Goal: Use online tool/utility: Use online tool/utility

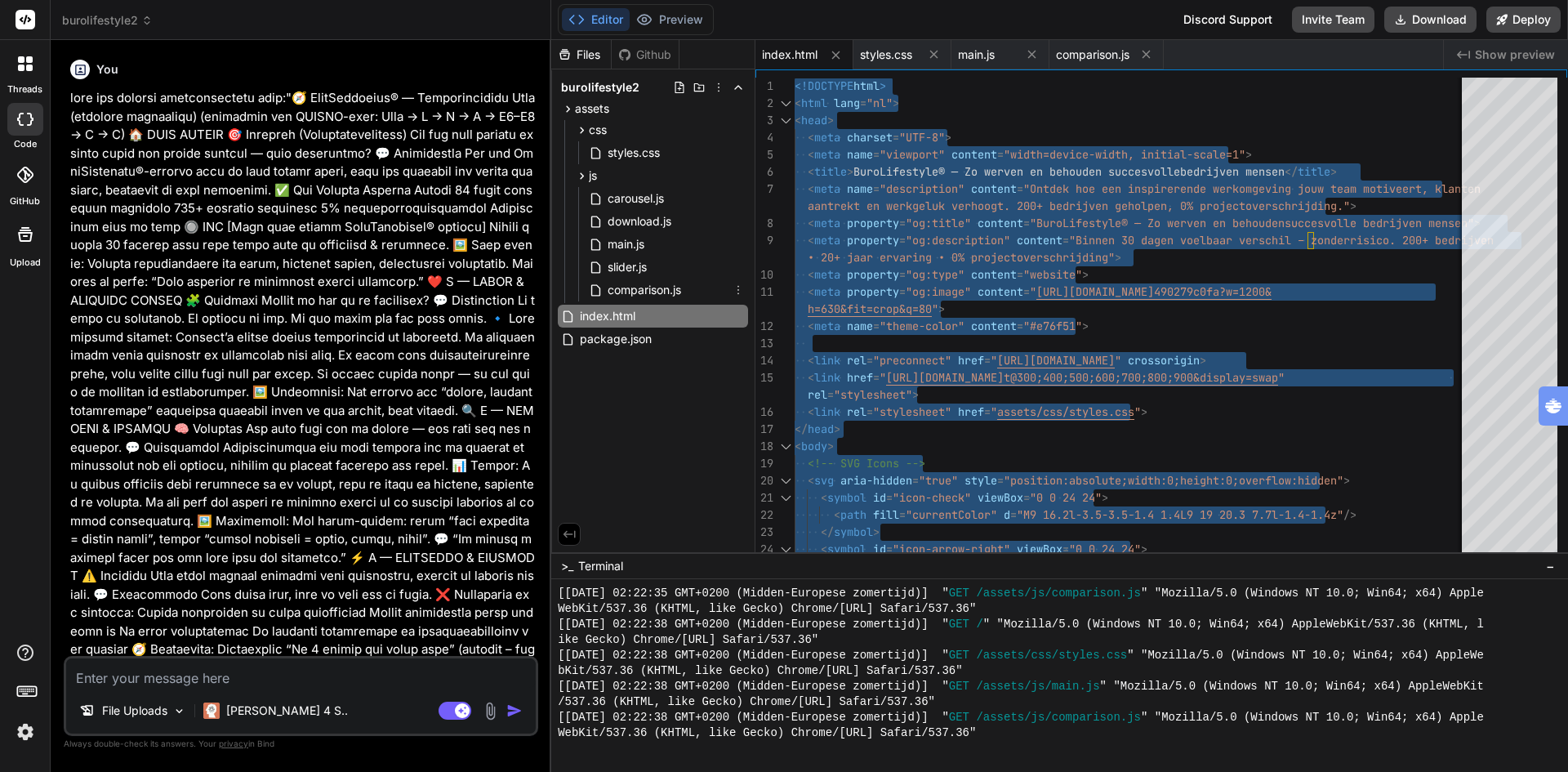
scroll to position [3118, 0]
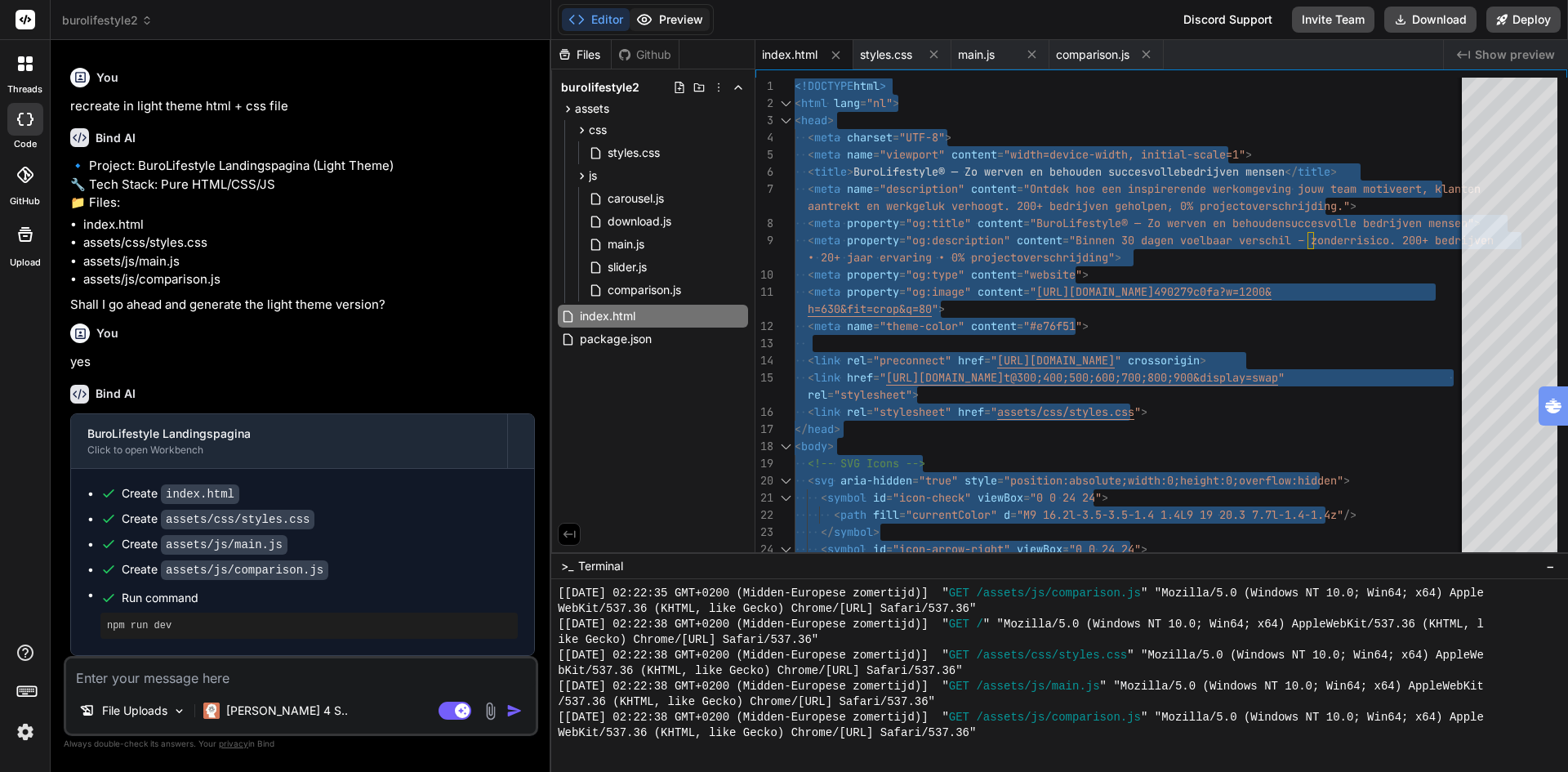
click at [676, 10] on button "Preview" at bounding box center [670, 19] width 80 height 23
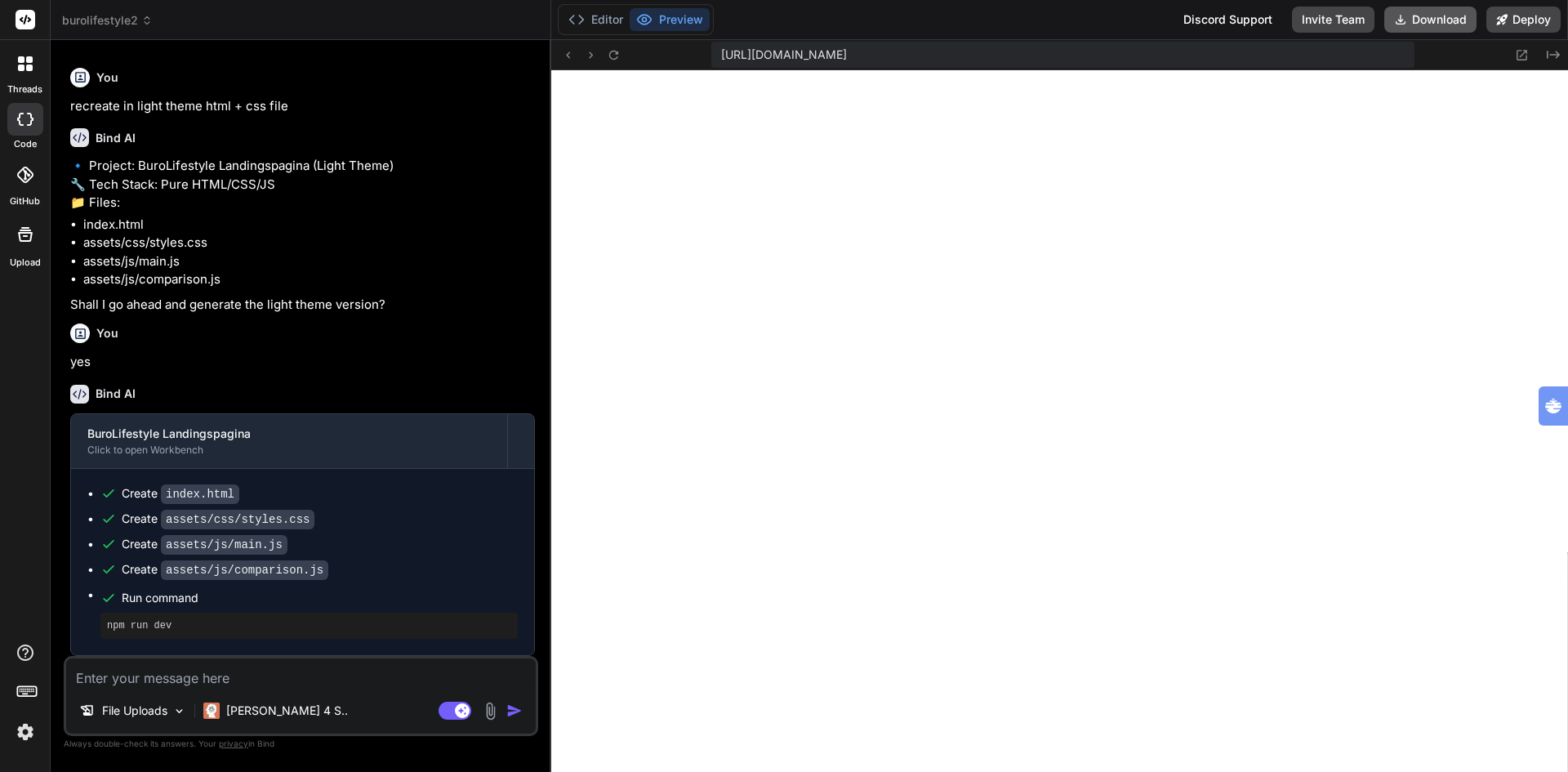
click at [1422, 20] on button "Download" at bounding box center [1430, 20] width 92 height 26
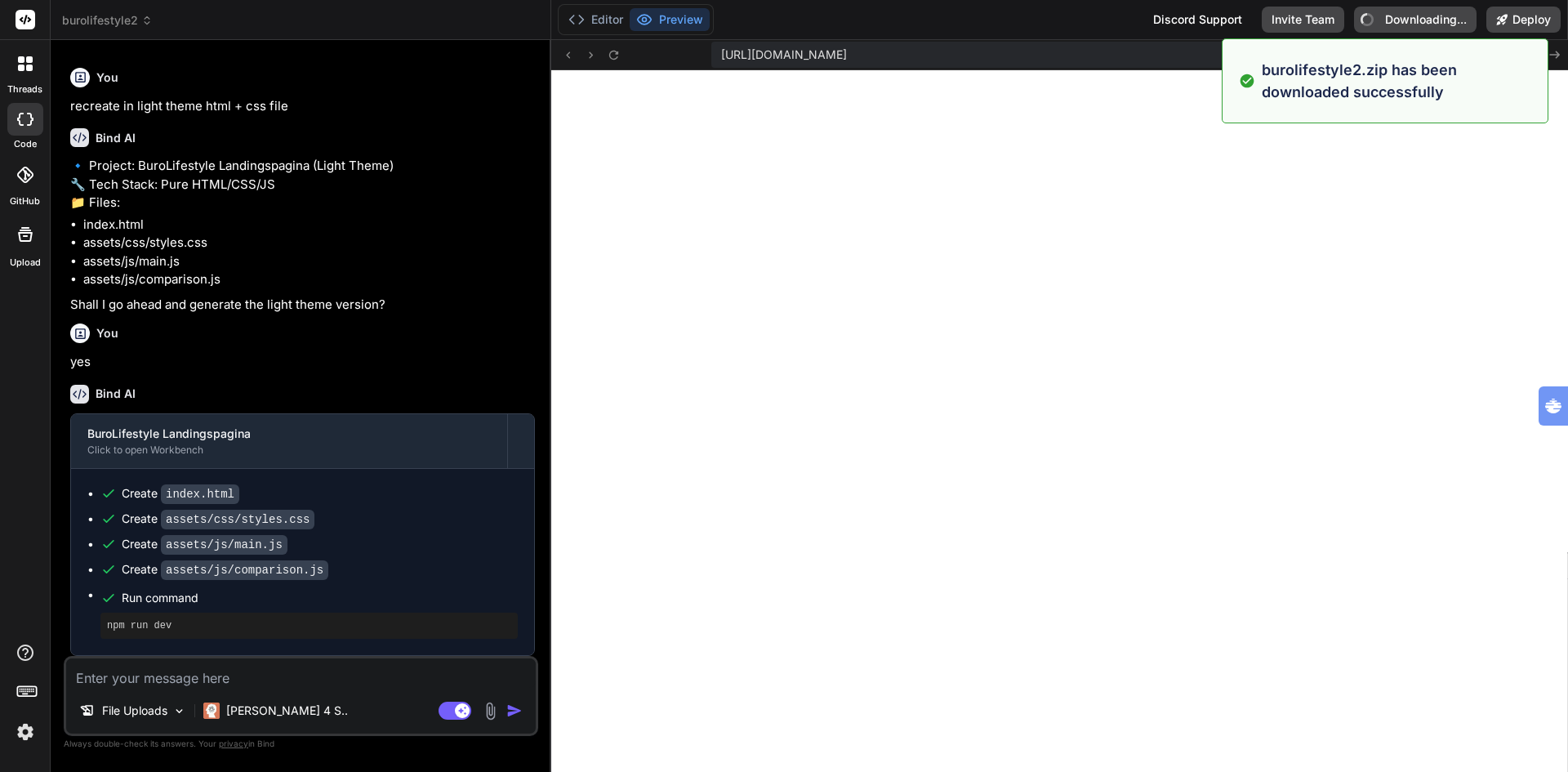
type textarea "x"
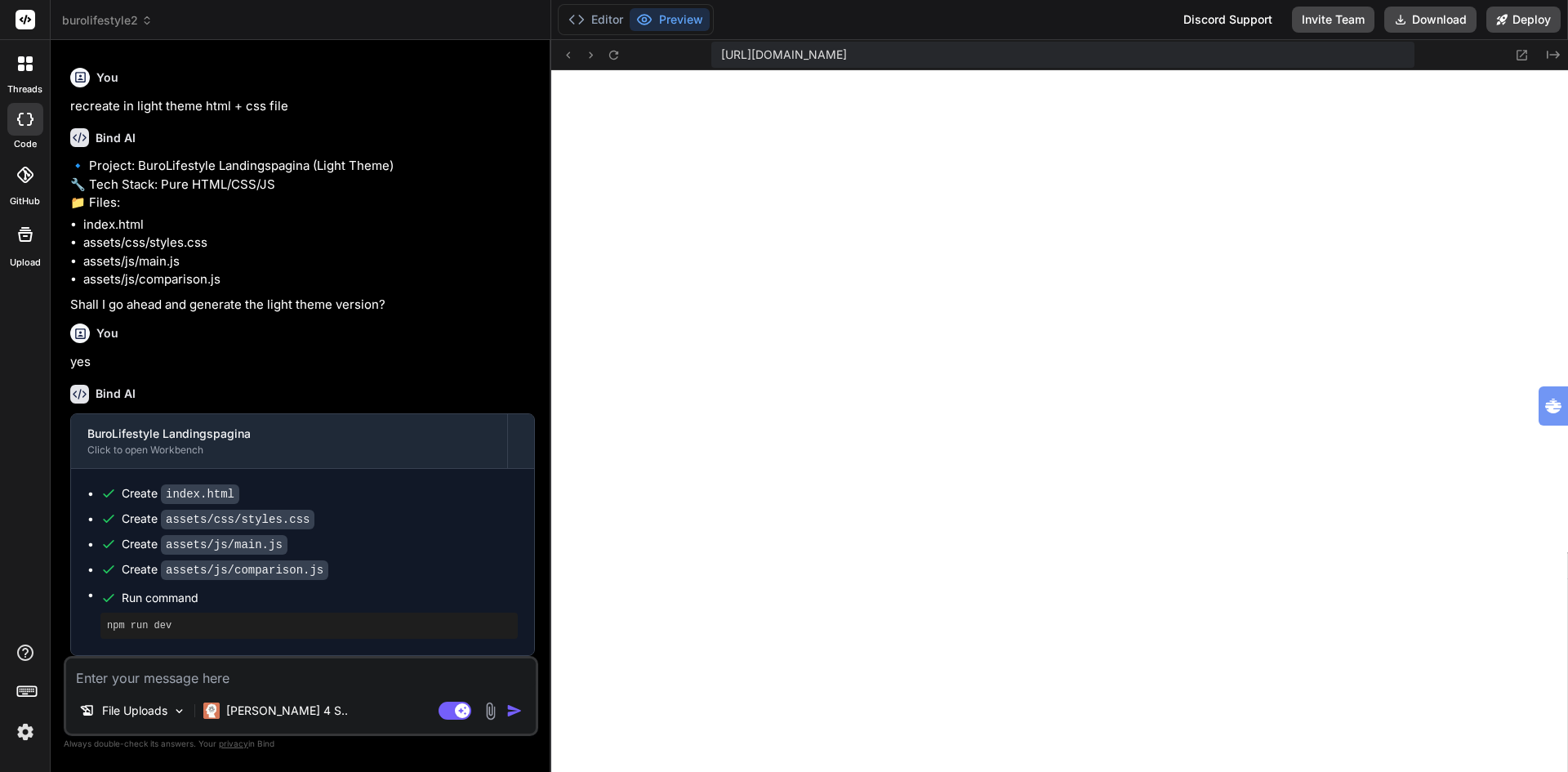
click at [299, 675] on textarea at bounding box center [300, 673] width 469 height 30
type textarea "c"
type textarea "x"
type textarea "cr"
type textarea "x"
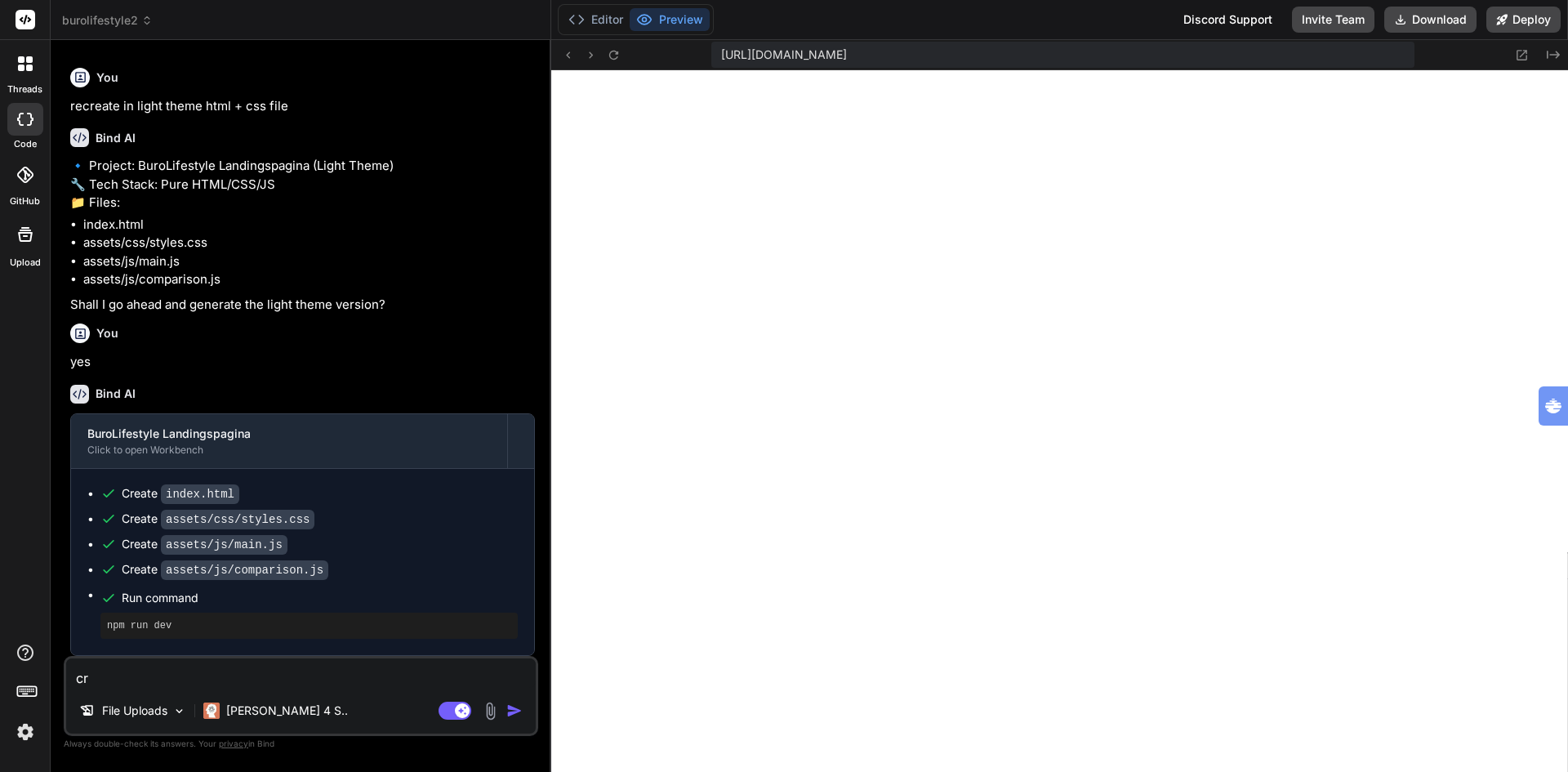
type textarea "cre"
type textarea "x"
type textarea "crea"
type textarea "x"
type textarea "creat"
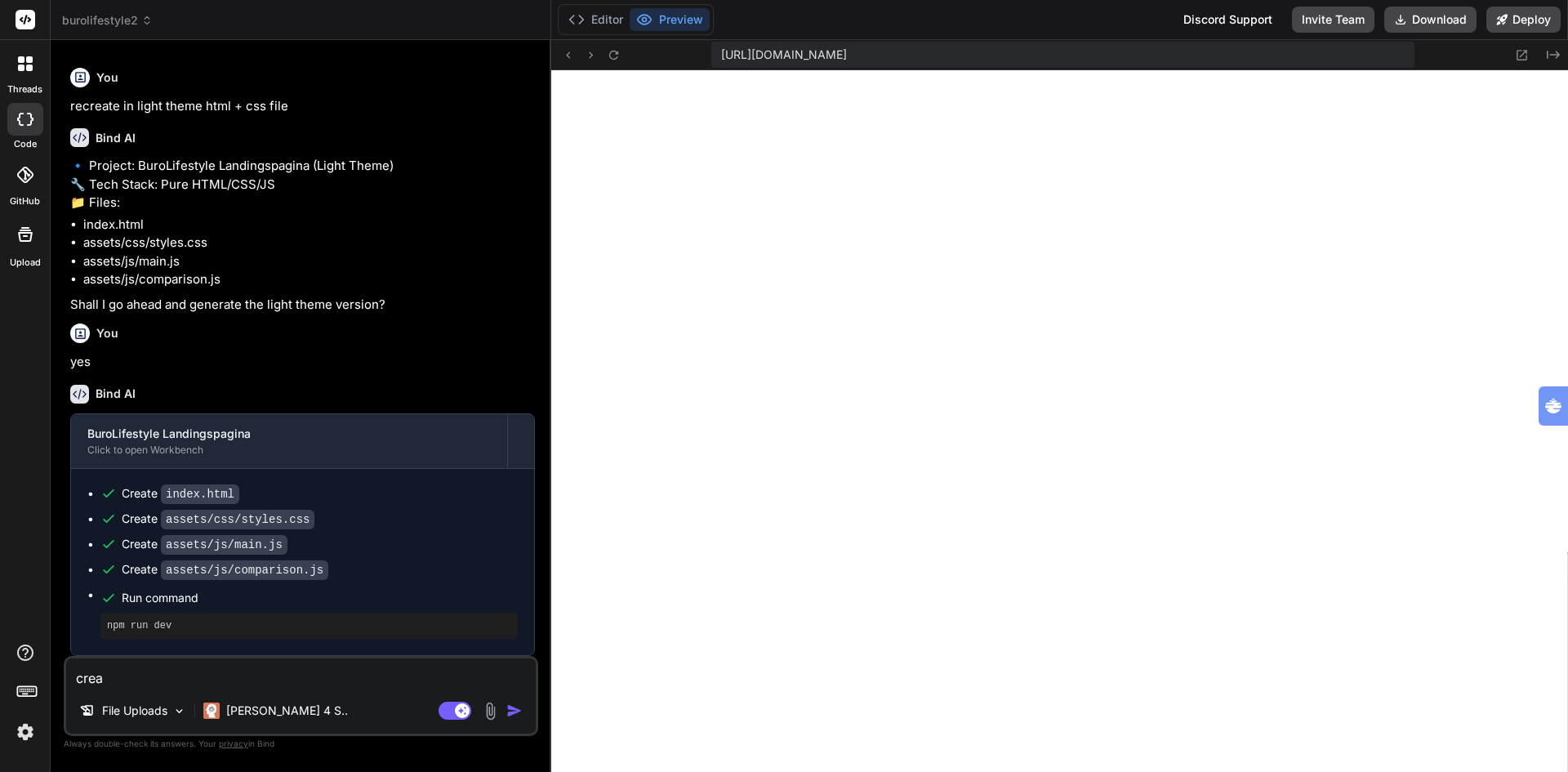
type textarea "x"
type textarea "create"
type textarea "x"
type textarea "create"
type textarea "x"
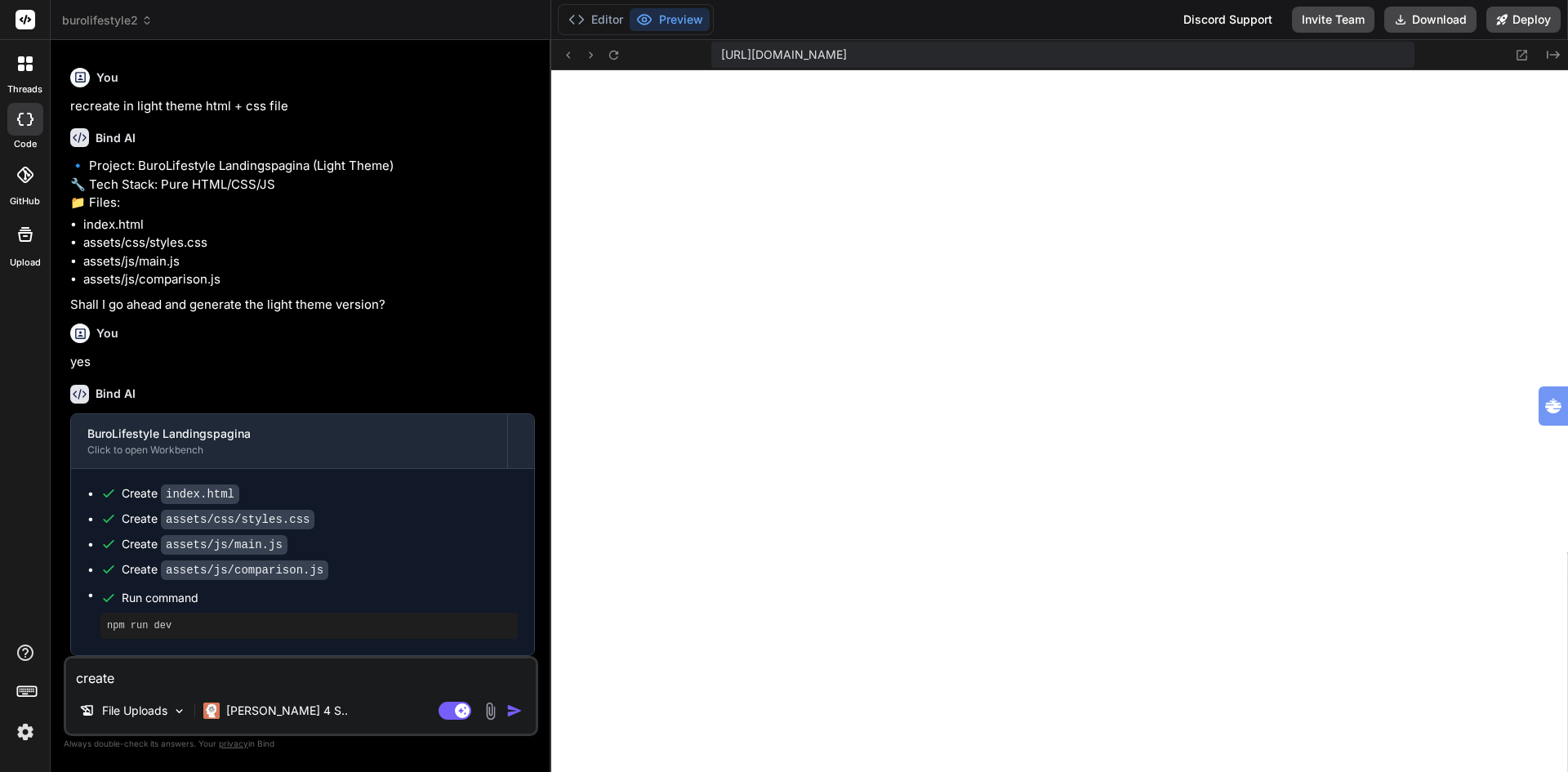
type textarea "create a"
type textarea "x"
type textarea "create al"
type textarea "x"
type textarea "create all"
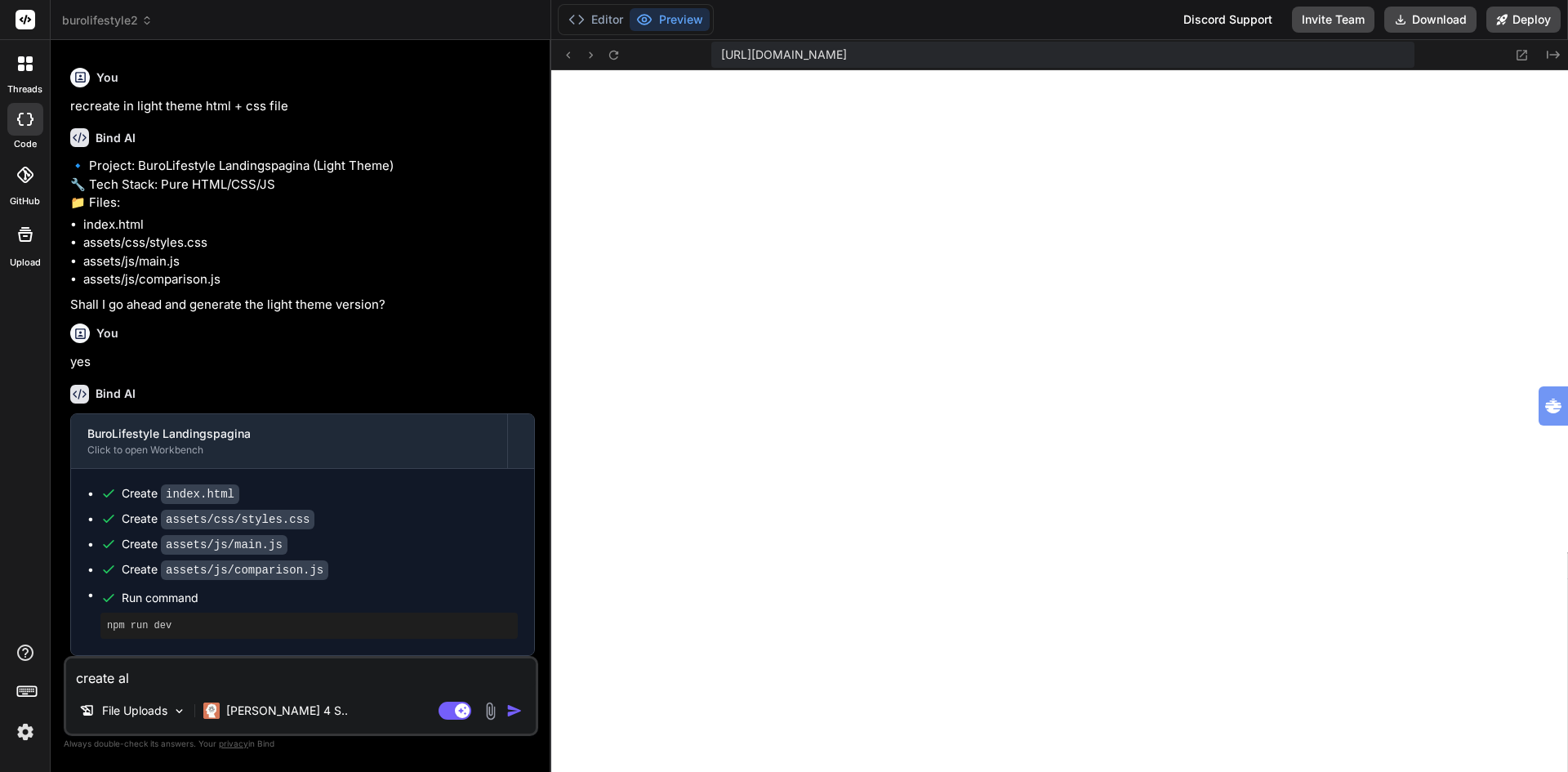
type textarea "x"
type textarea "create all"
type textarea "x"
type textarea "create all f"
type textarea "x"
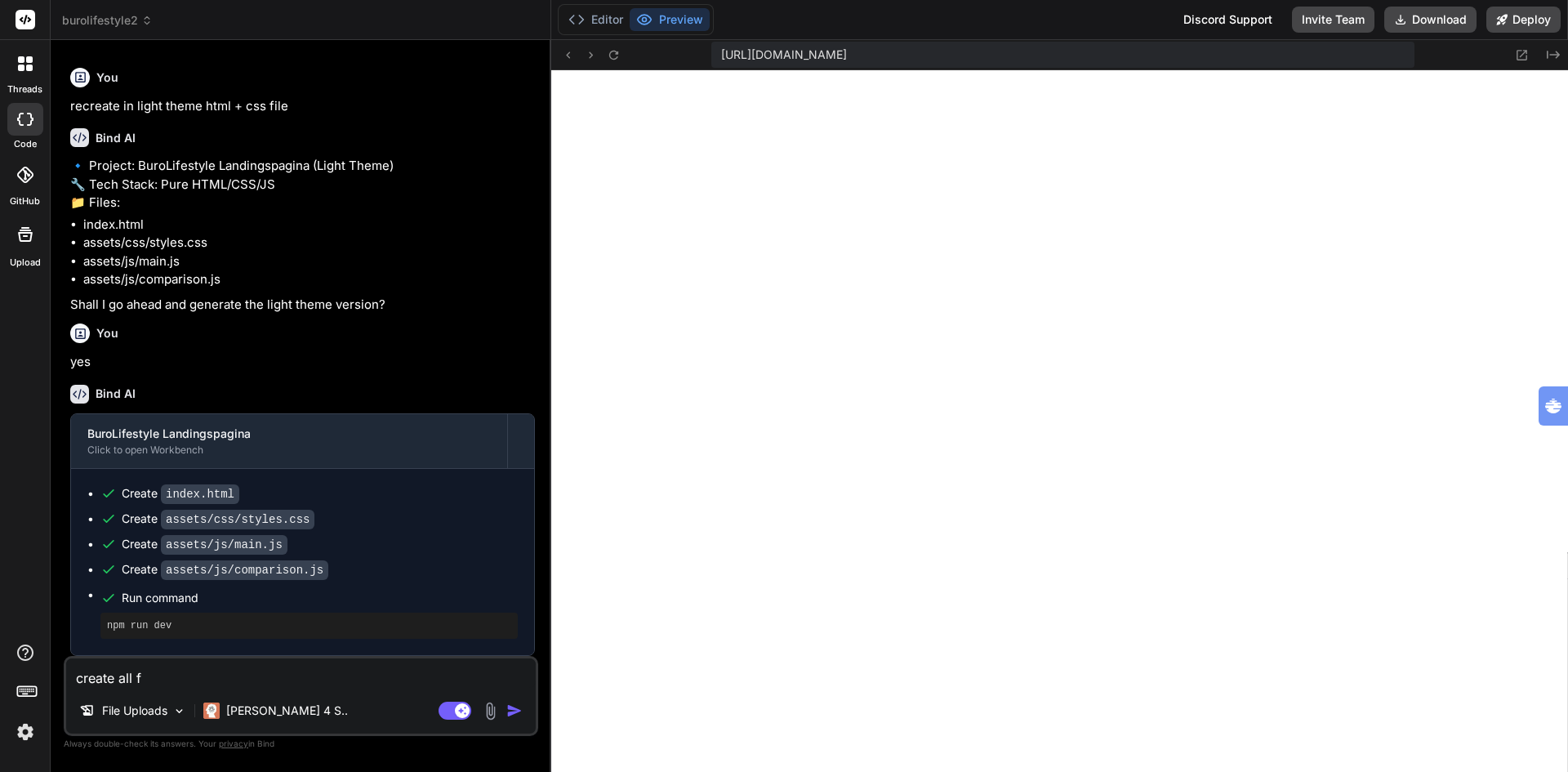
type textarea "create all fi"
type textarea "x"
type textarea "create all fil"
type textarea "x"
type textarea "create all file"
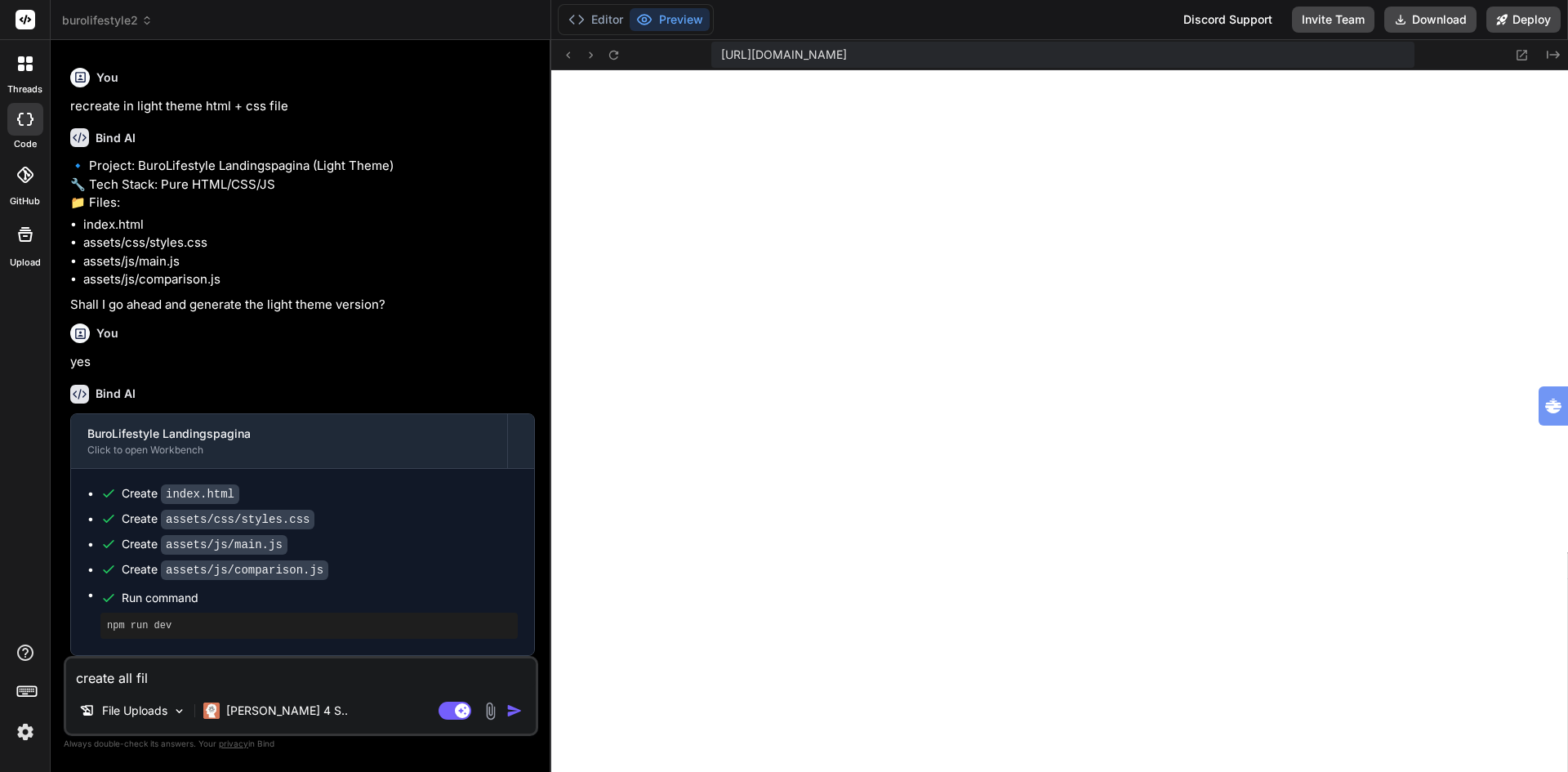
type textarea "x"
type textarea "create all files"
type textarea "x"
type textarea "create all files"
type textarea "x"
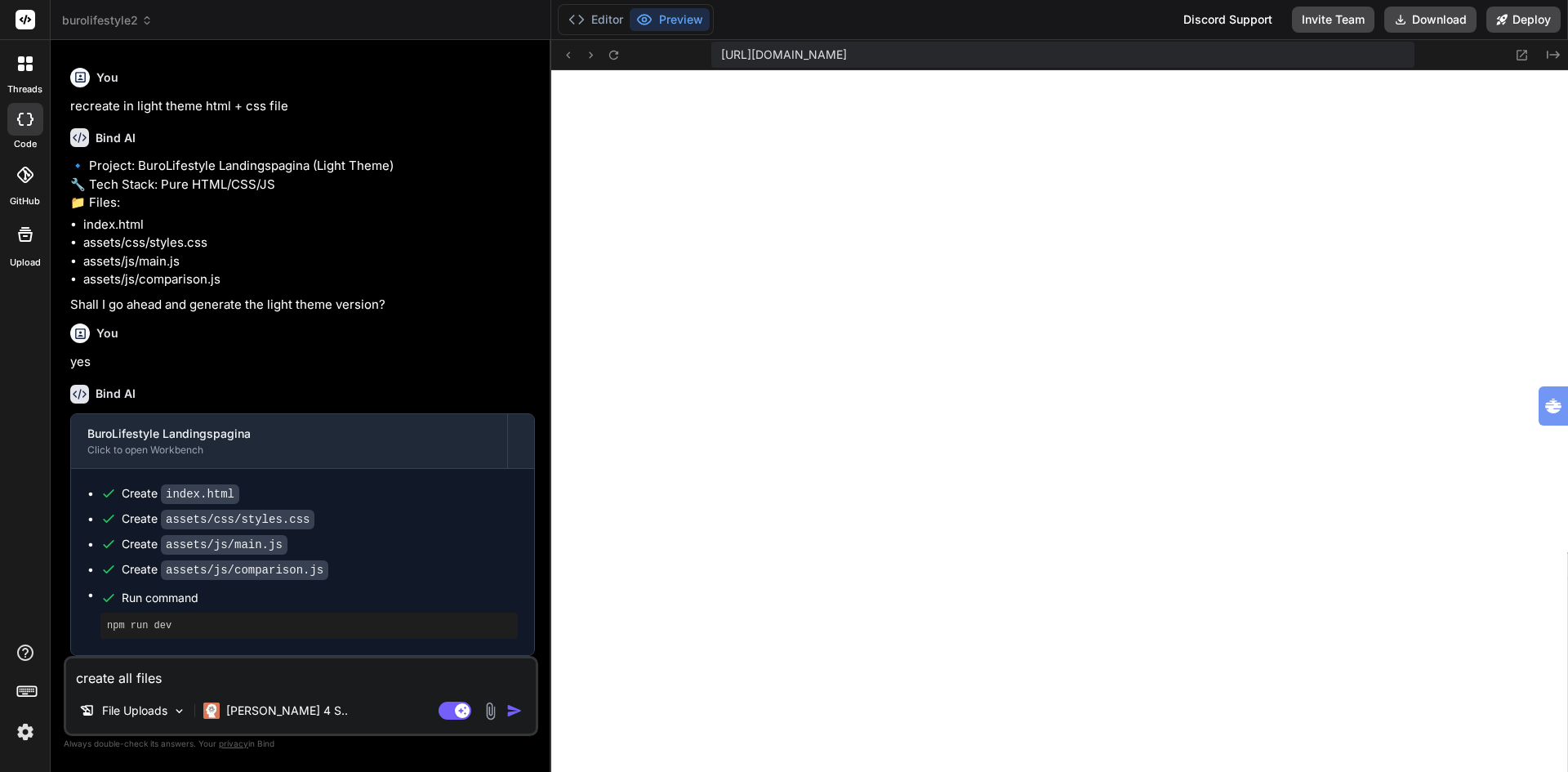
type textarea "create all files i"
type textarea "x"
type textarea "create all files in"
type textarea "x"
type textarea "create all files in"
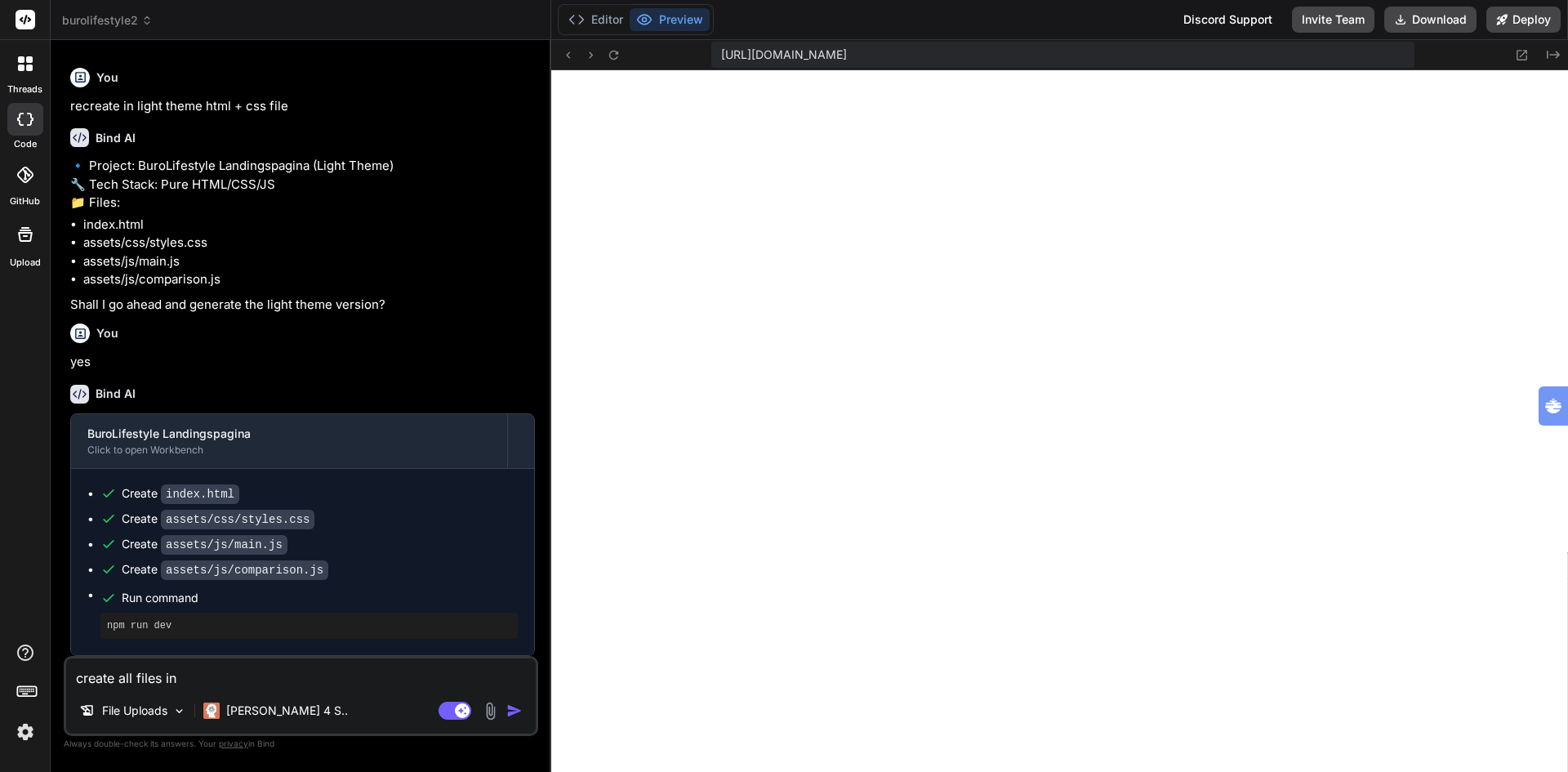
type textarea "x"
type textarea "create all files in t"
type textarea "x"
type textarea "create all files in th"
type textarea "x"
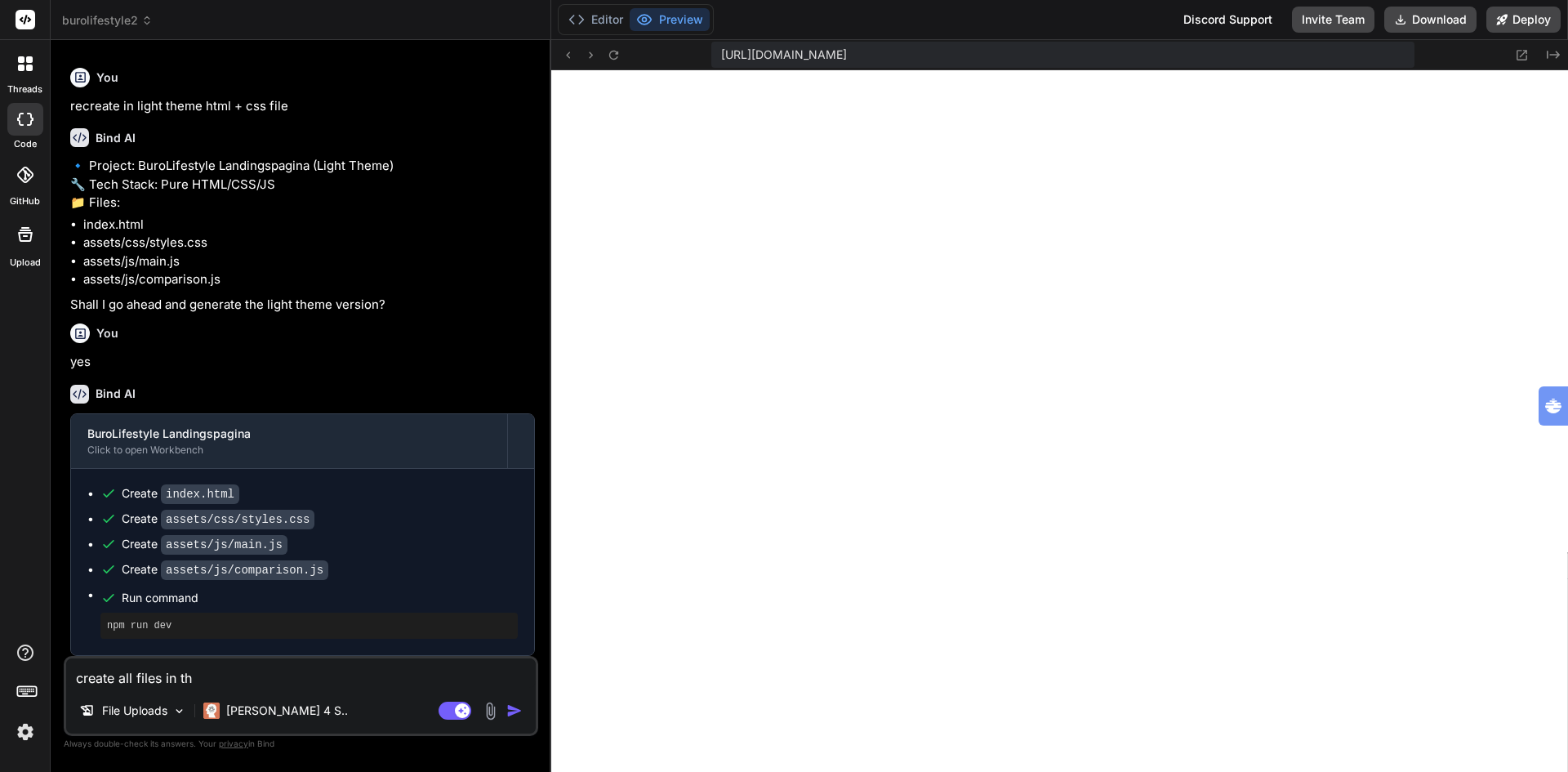
type textarea "create all files in the"
type textarea "x"
type textarea "create all files in the"
type textarea "x"
type textarea "create all files in the r"
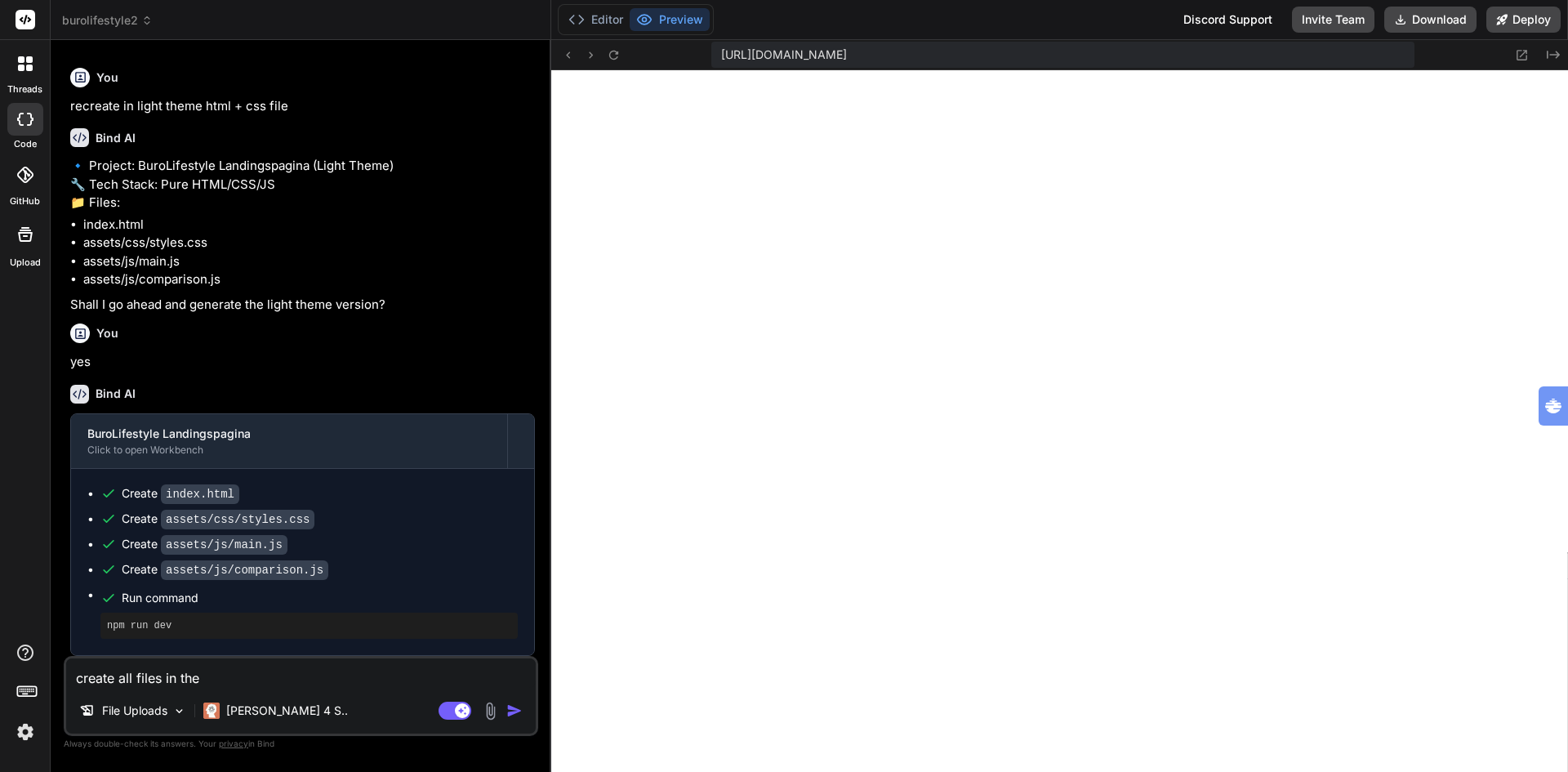
type textarea "x"
type textarea "create all files in the ro"
type textarea "x"
type textarea "create all files in the roo"
type textarea "x"
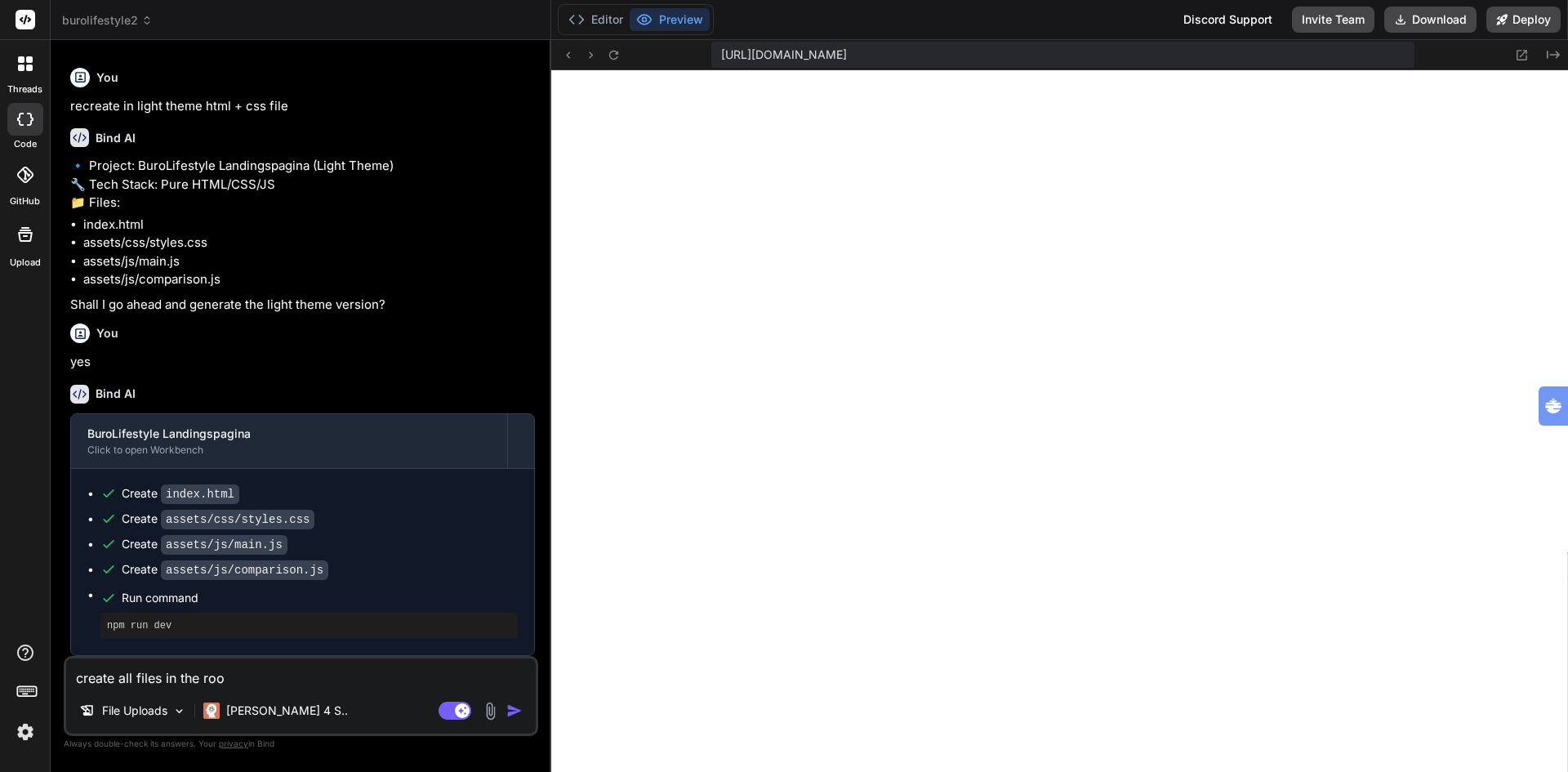
type textarea "create all files in the root"
type textarea "x"
type textarea "create all files in the root"
type textarea "x"
type textarea "create all files in the root d"
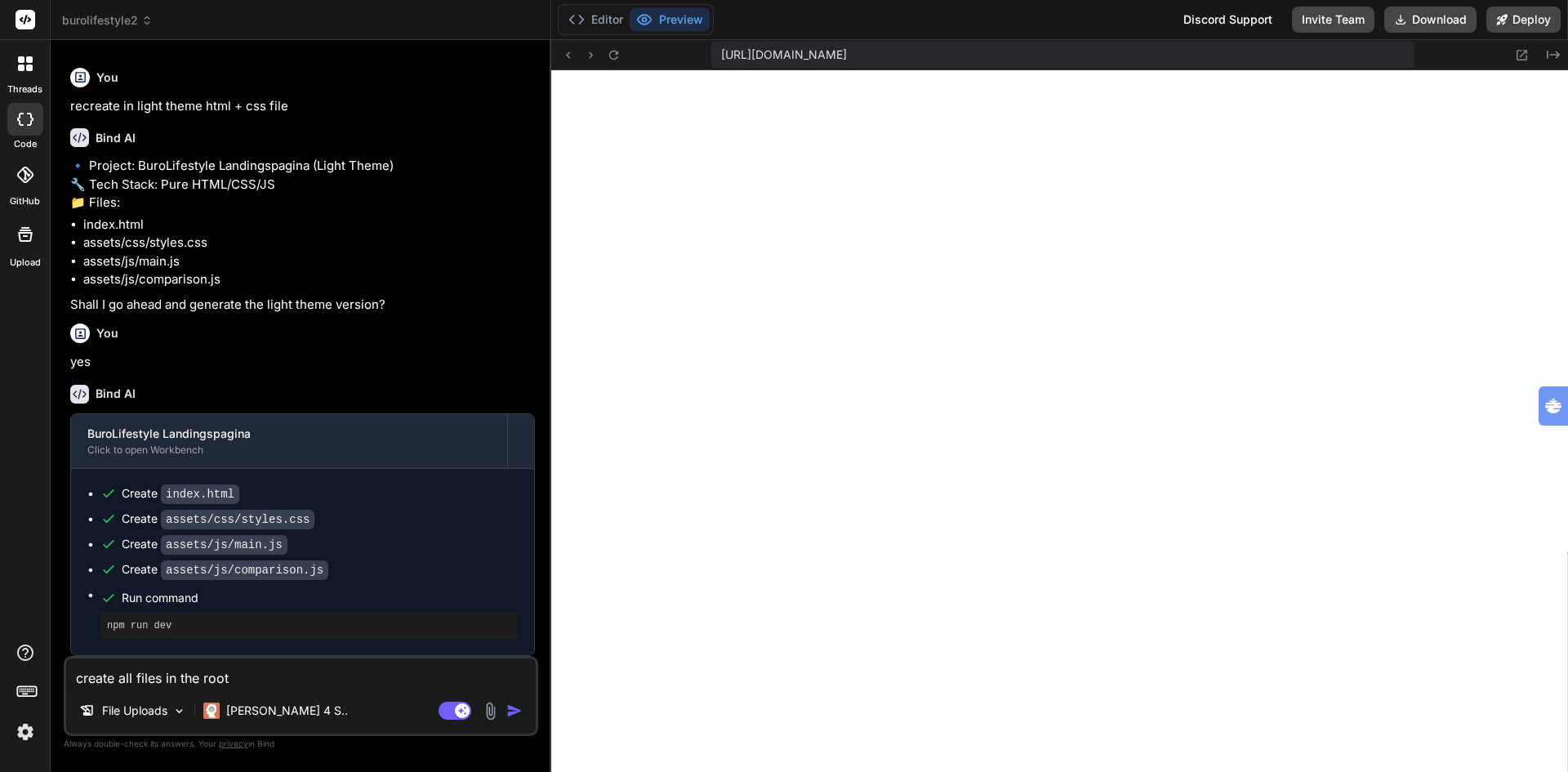
type textarea "x"
type textarea "create all files in the root di"
type textarea "x"
type textarea "create all files in the root dir"
type textarea "x"
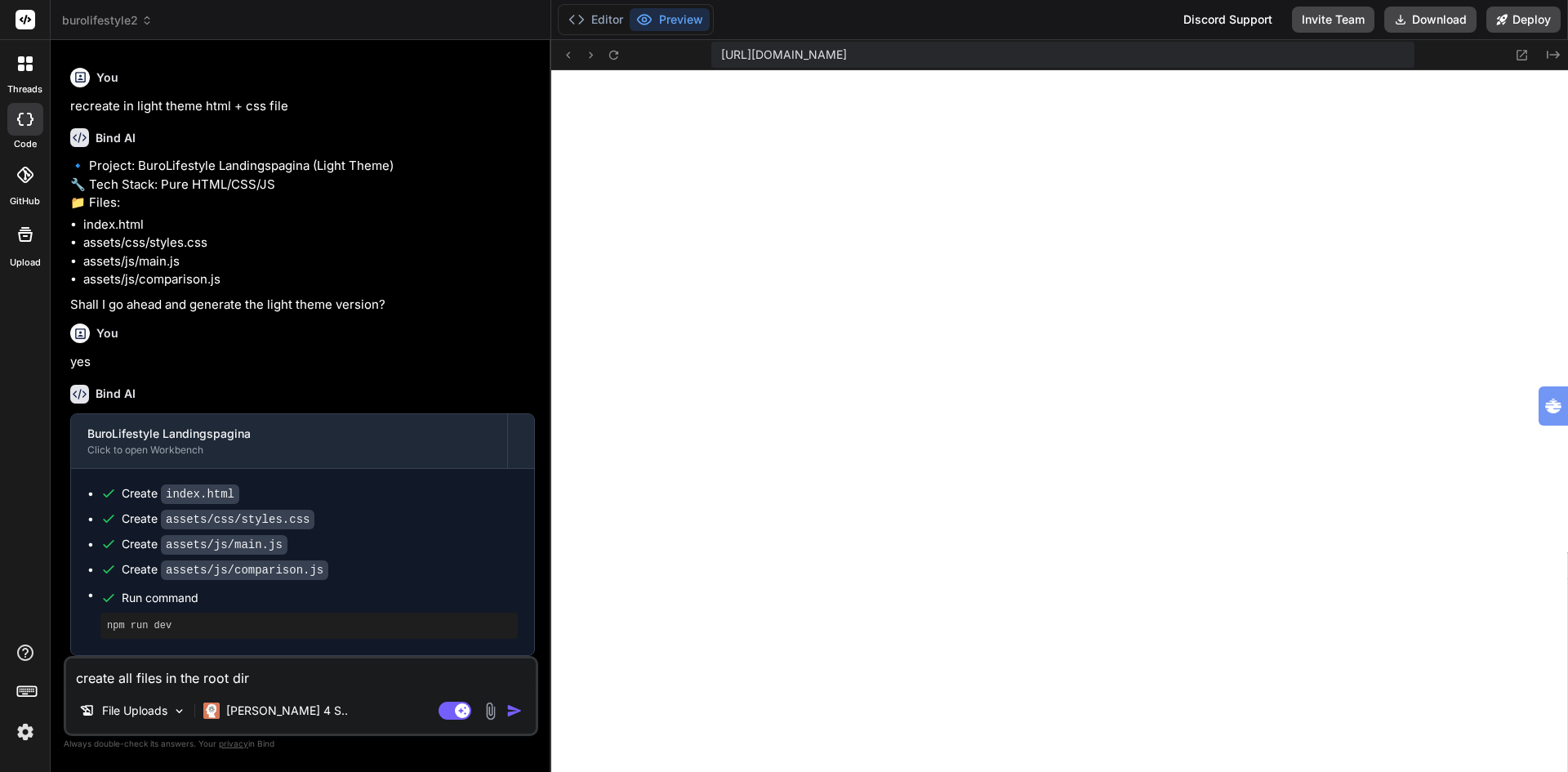
type textarea "create all files in the root dire"
type textarea "x"
type textarea "create all files in the root direc"
type textarea "x"
type textarea "create all files in the root direct"
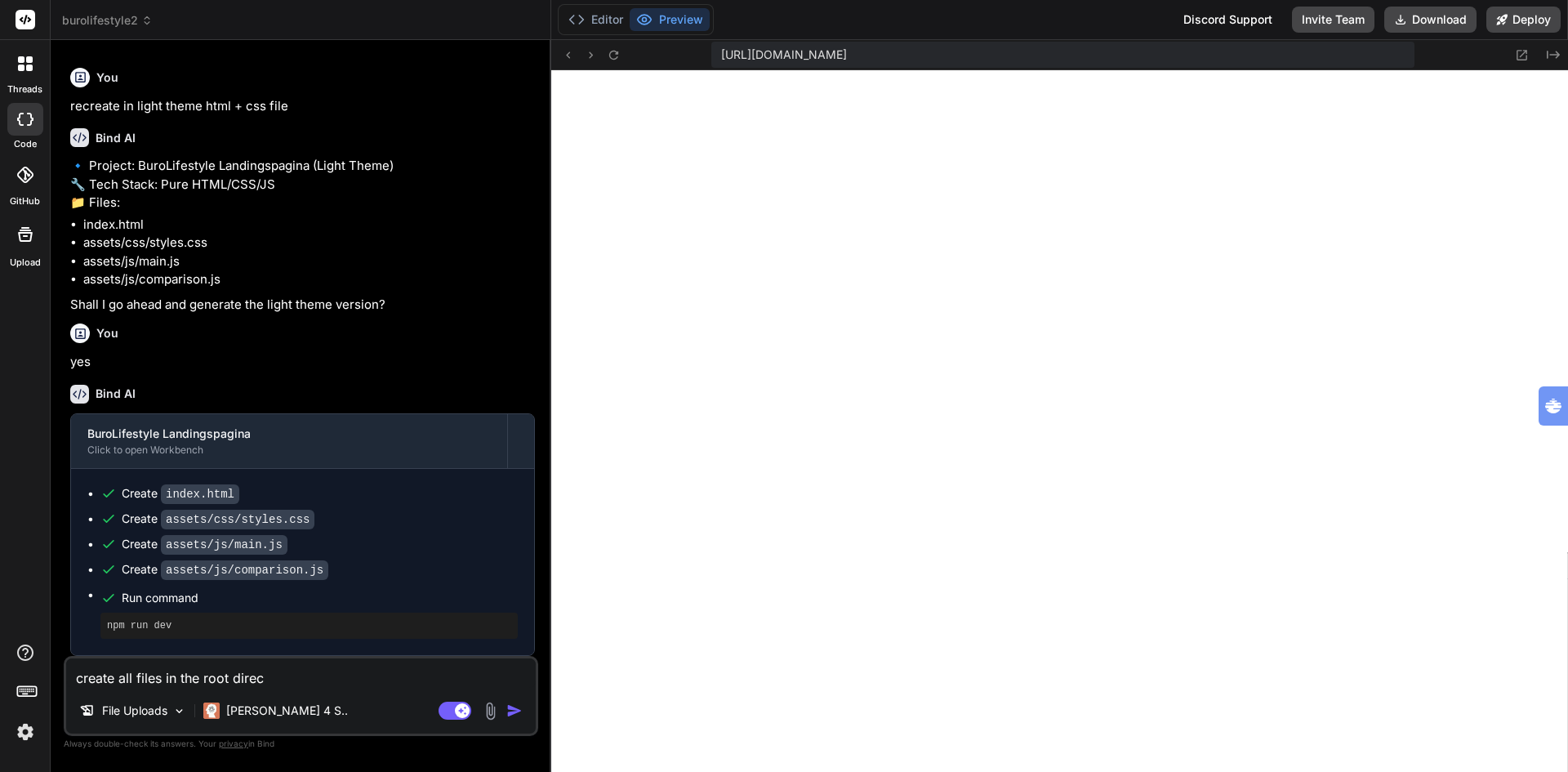
type textarea "x"
type textarea "create all files in the root directo"
type textarea "x"
type textarea "create all files in the root director"
type textarea "x"
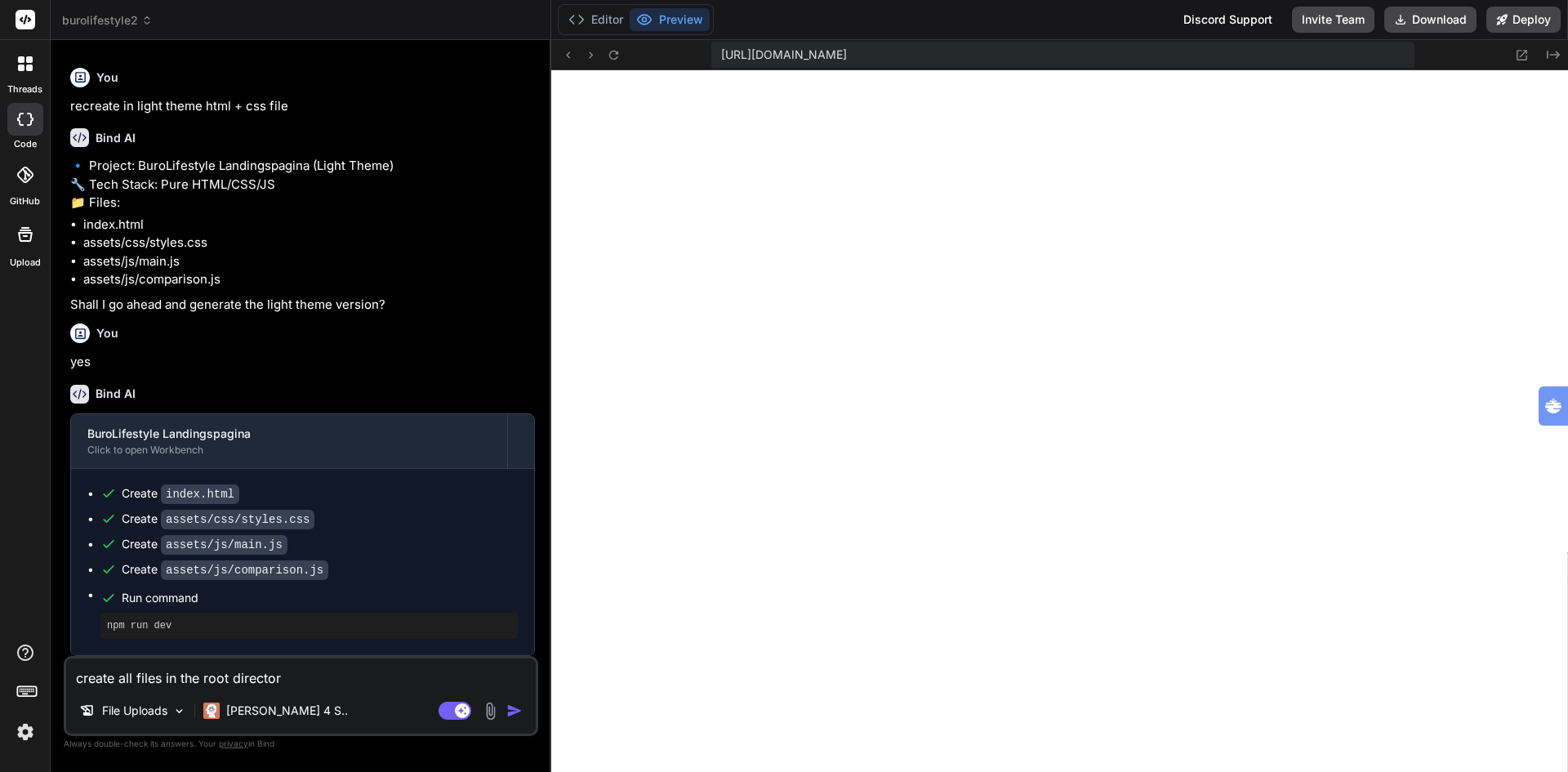
type textarea "create all files in the root directory"
type textarea "x"
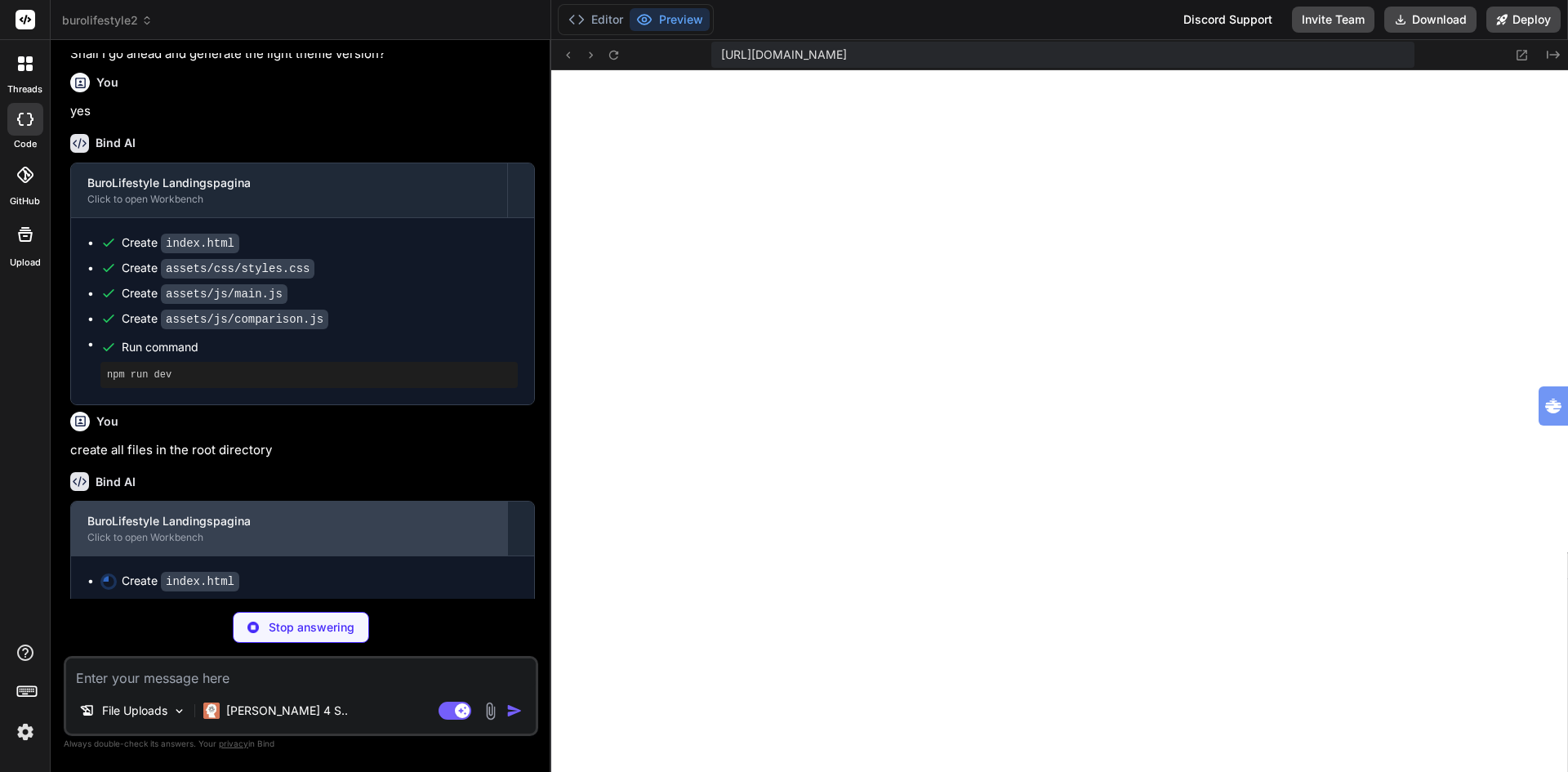
scroll to position [5073, 0]
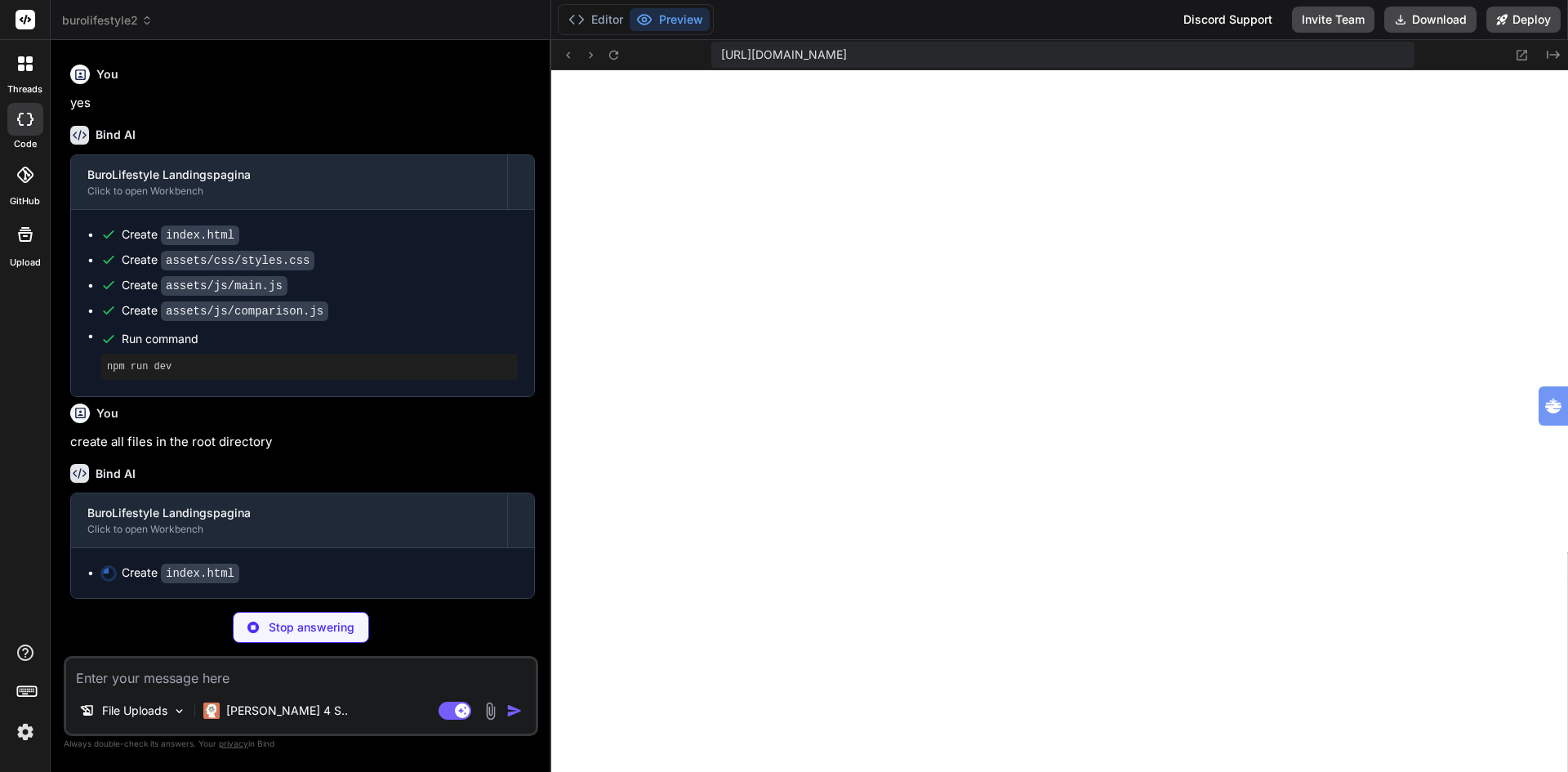
type textarea "x"
type textarea "</div> <script src="main.js"></script> <script src="comparison.js"></script> </…"
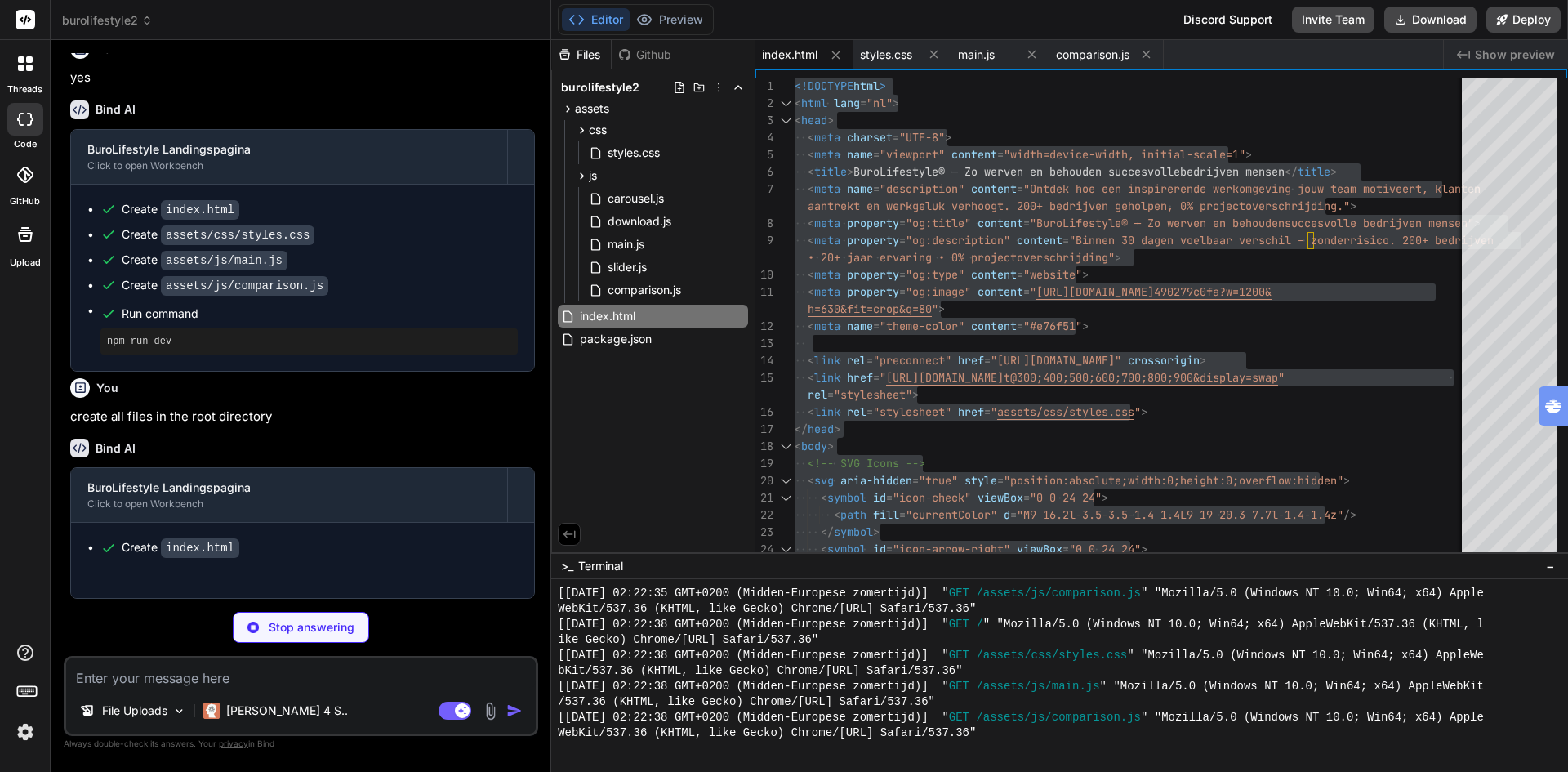
type textarea "x"
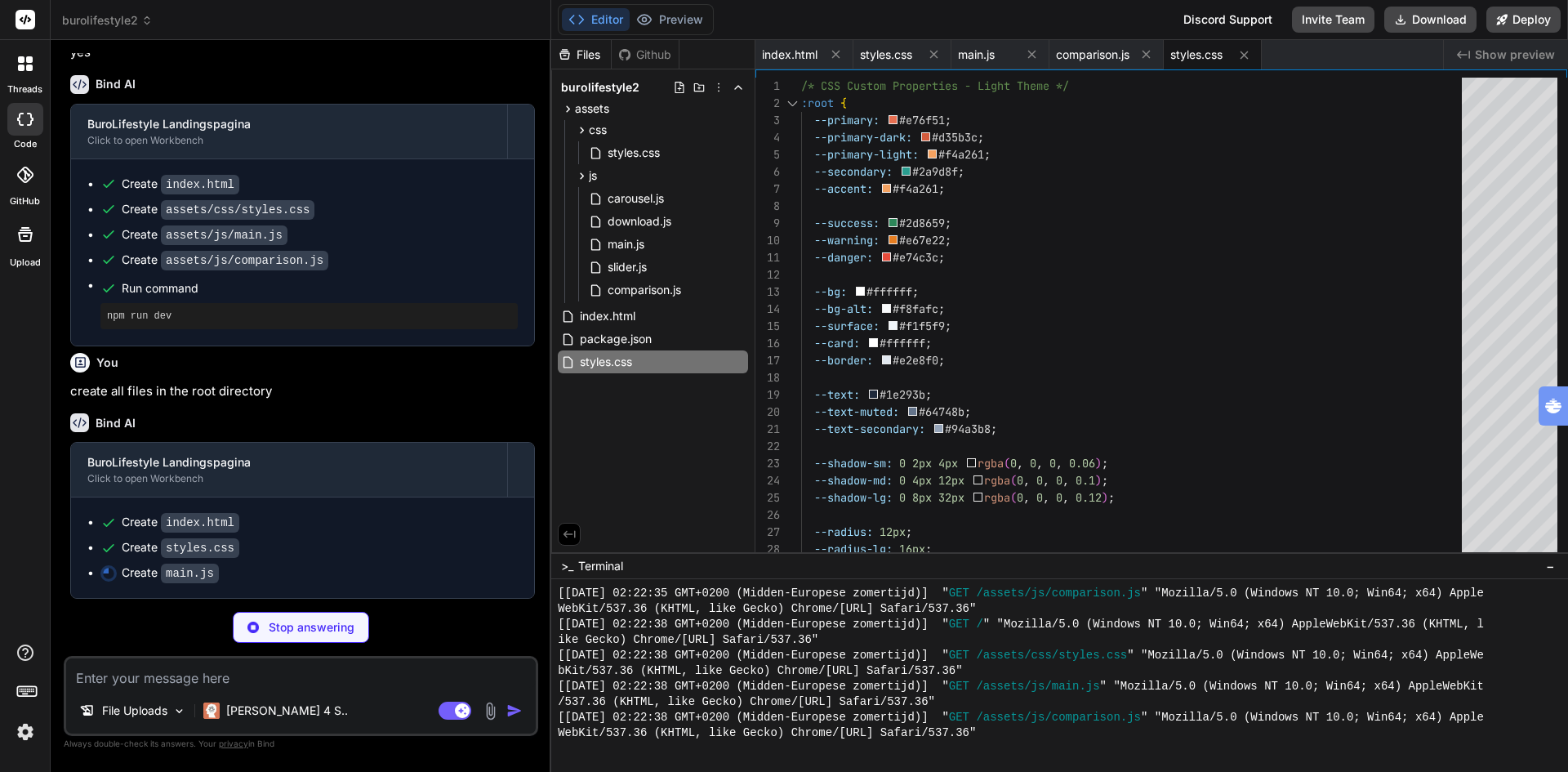
scroll to position [5124, 0]
type textarea "x"
type textarea "initExitIntentPopup(); initDownloadFunctionality(); initHeaderScroll(); console…"
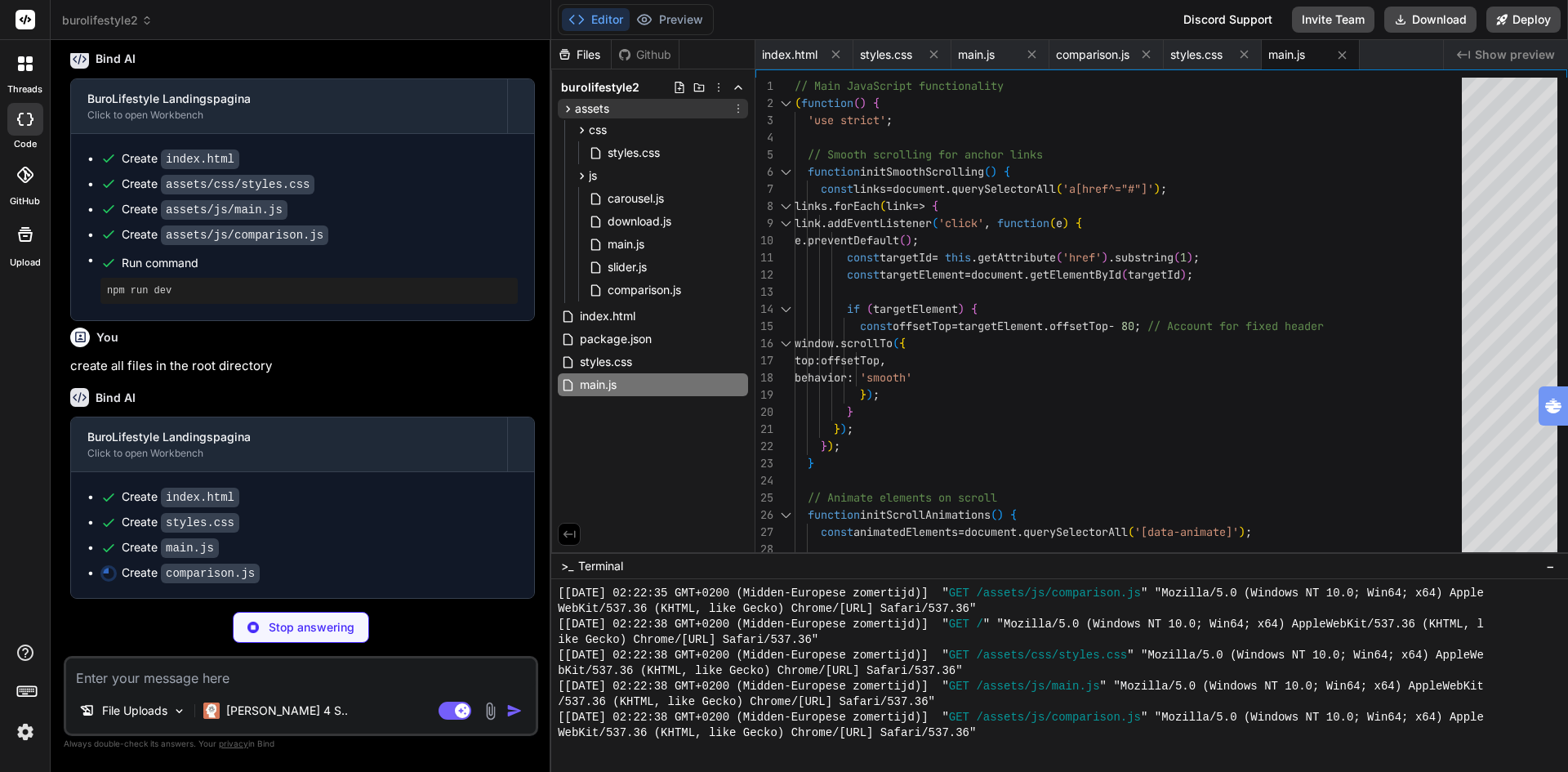
click at [567, 105] on icon at bounding box center [569, 109] width 14 height 14
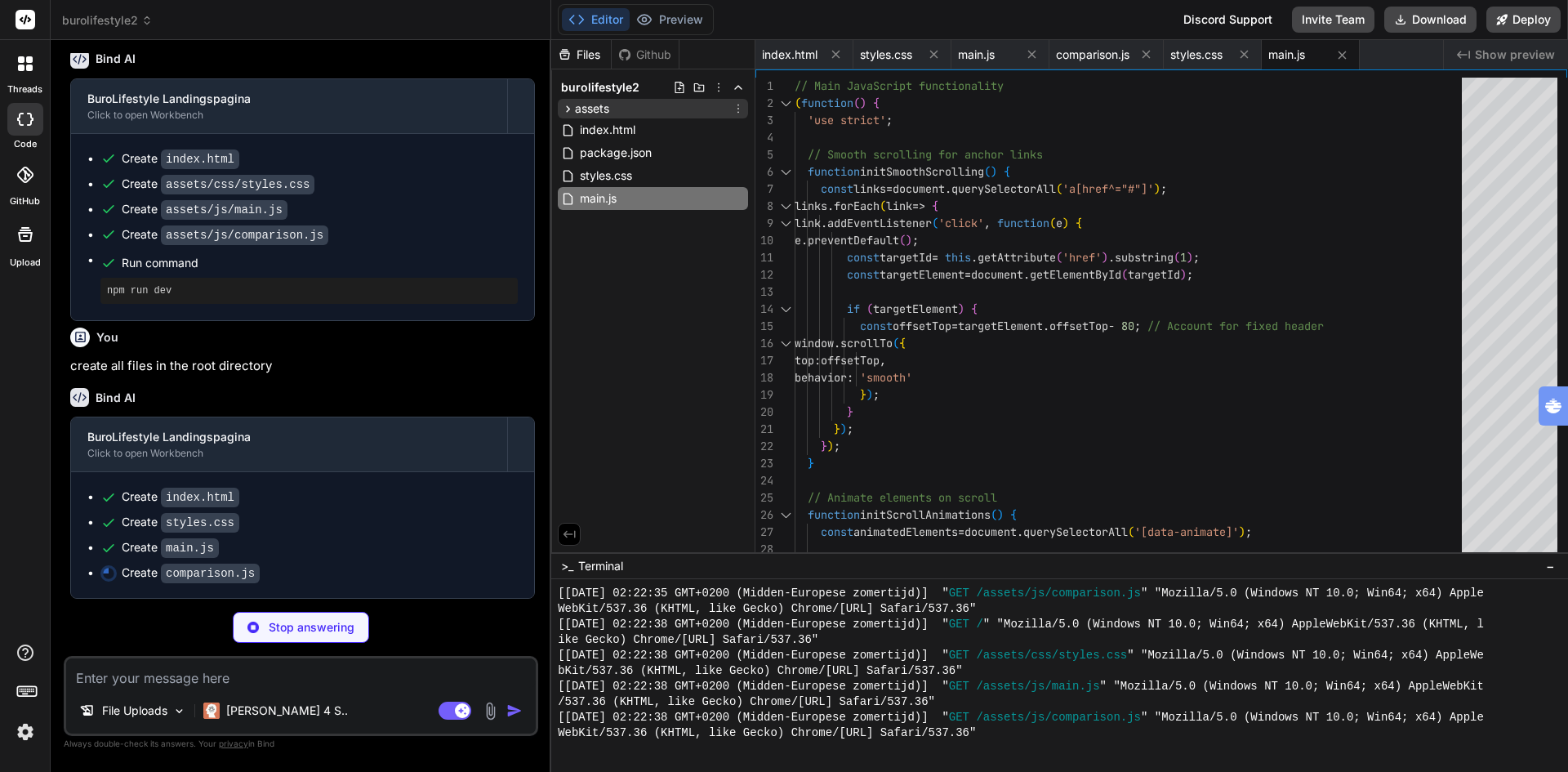
click at [737, 106] on icon at bounding box center [738, 108] width 13 height 13
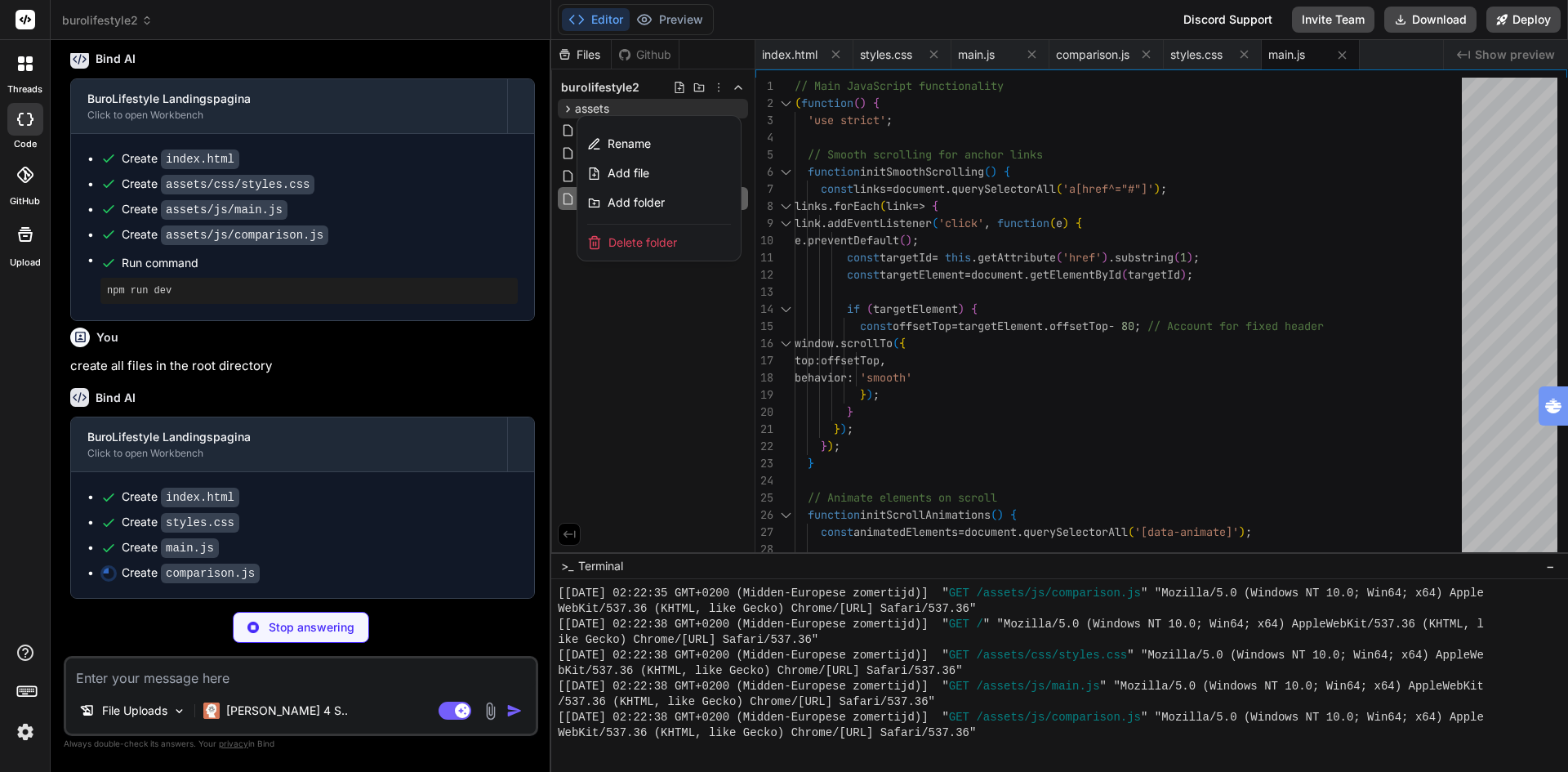
click at [657, 244] on span "Delete folder" at bounding box center [643, 242] width 69 height 17
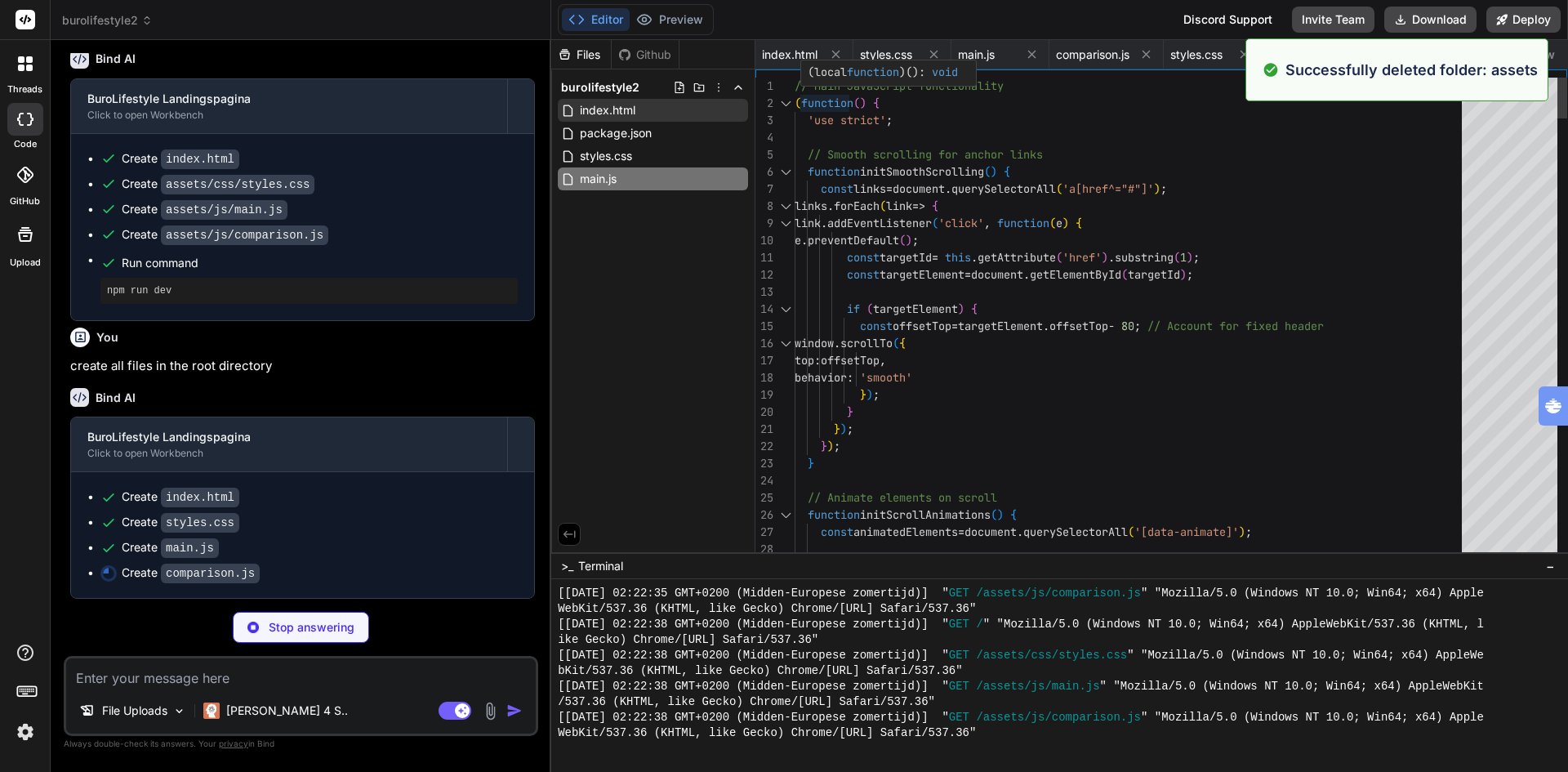
scroll to position [3258, 0]
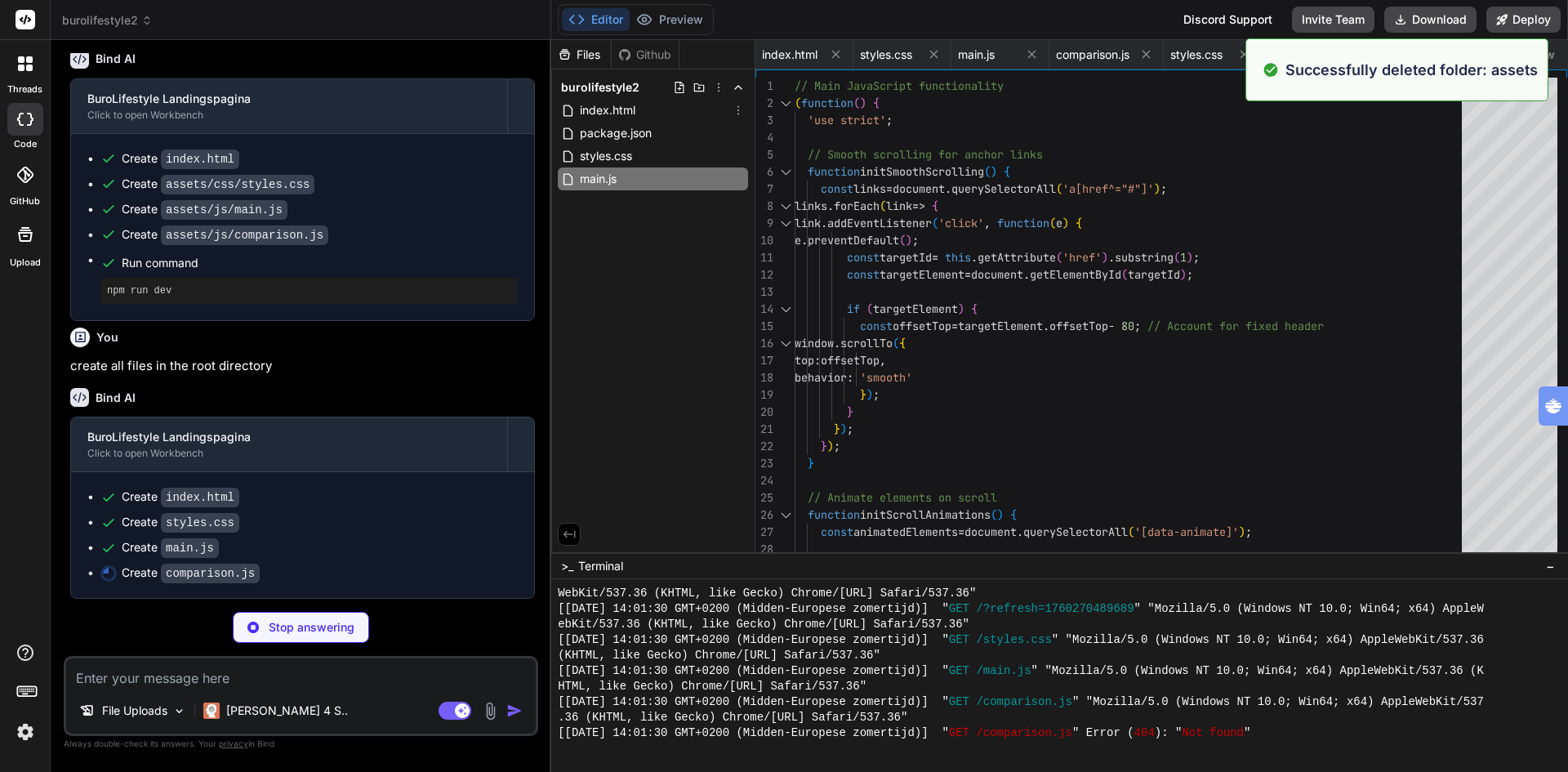
type textarea "x"
type textarea "`; document.head.appendChild(style); } } // Initialize when DOM is ready docume…"
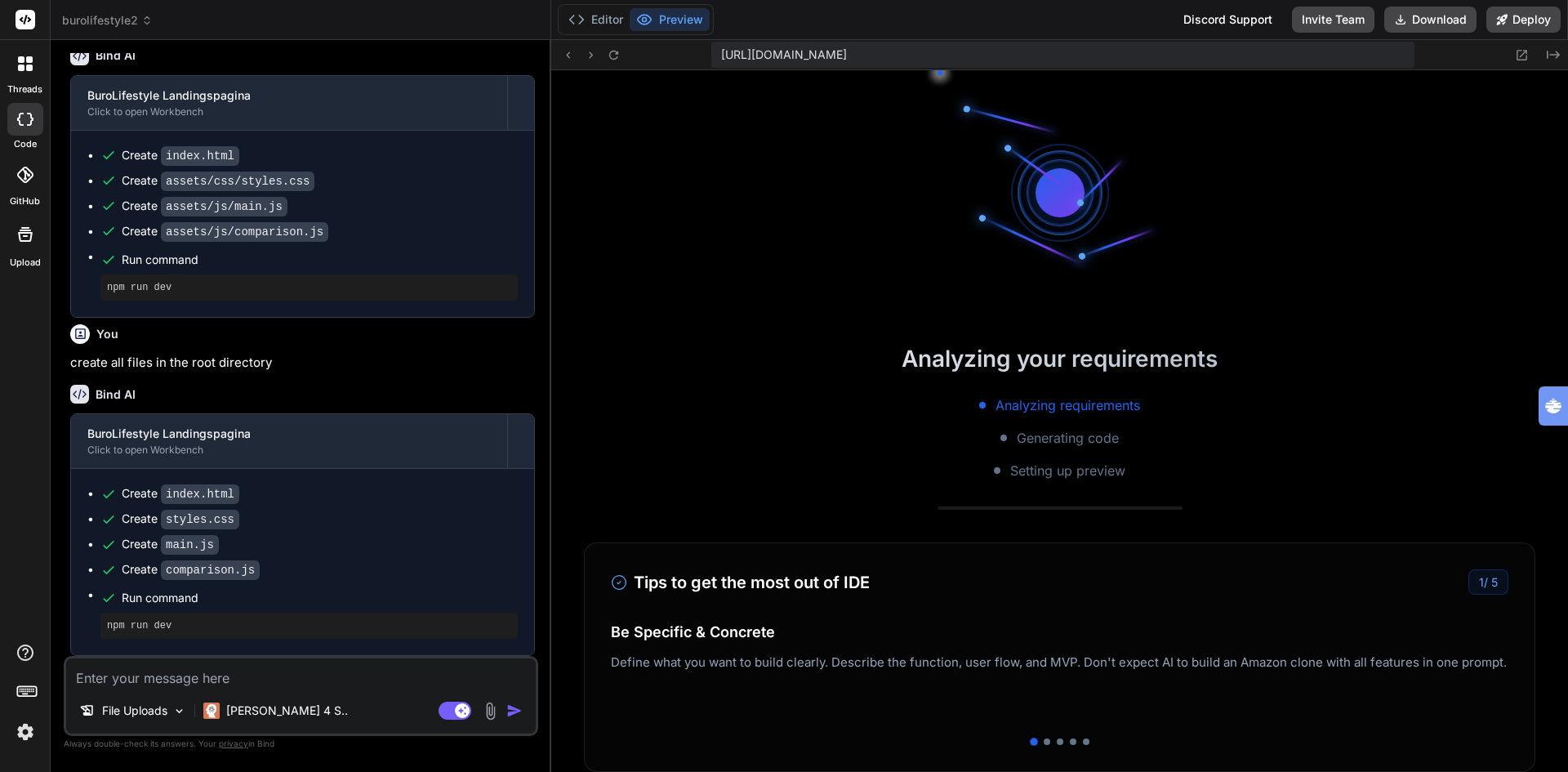
scroll to position [3971, 0]
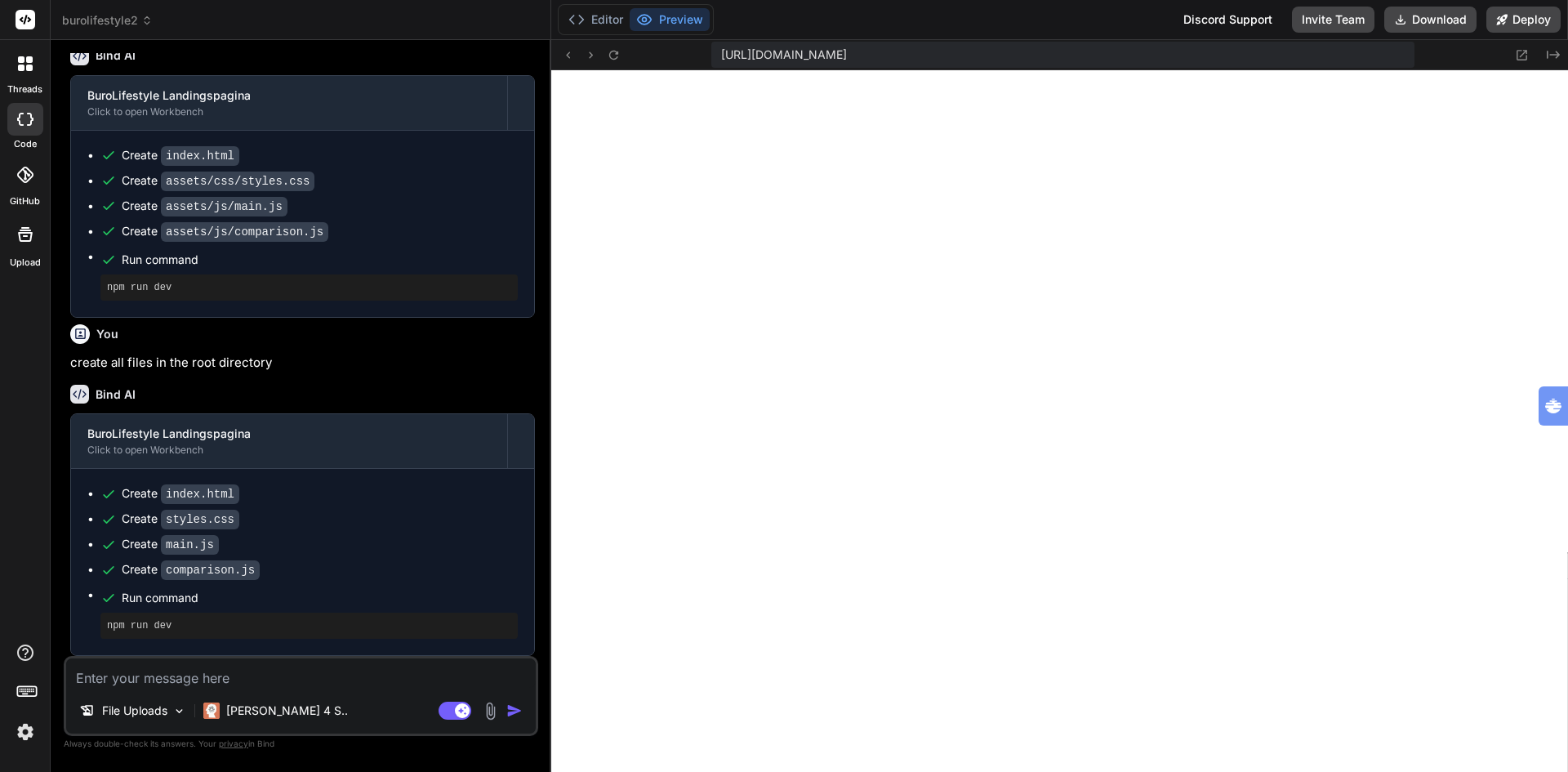
type textarea "x"
click at [607, 18] on button "Editor" at bounding box center [596, 19] width 68 height 23
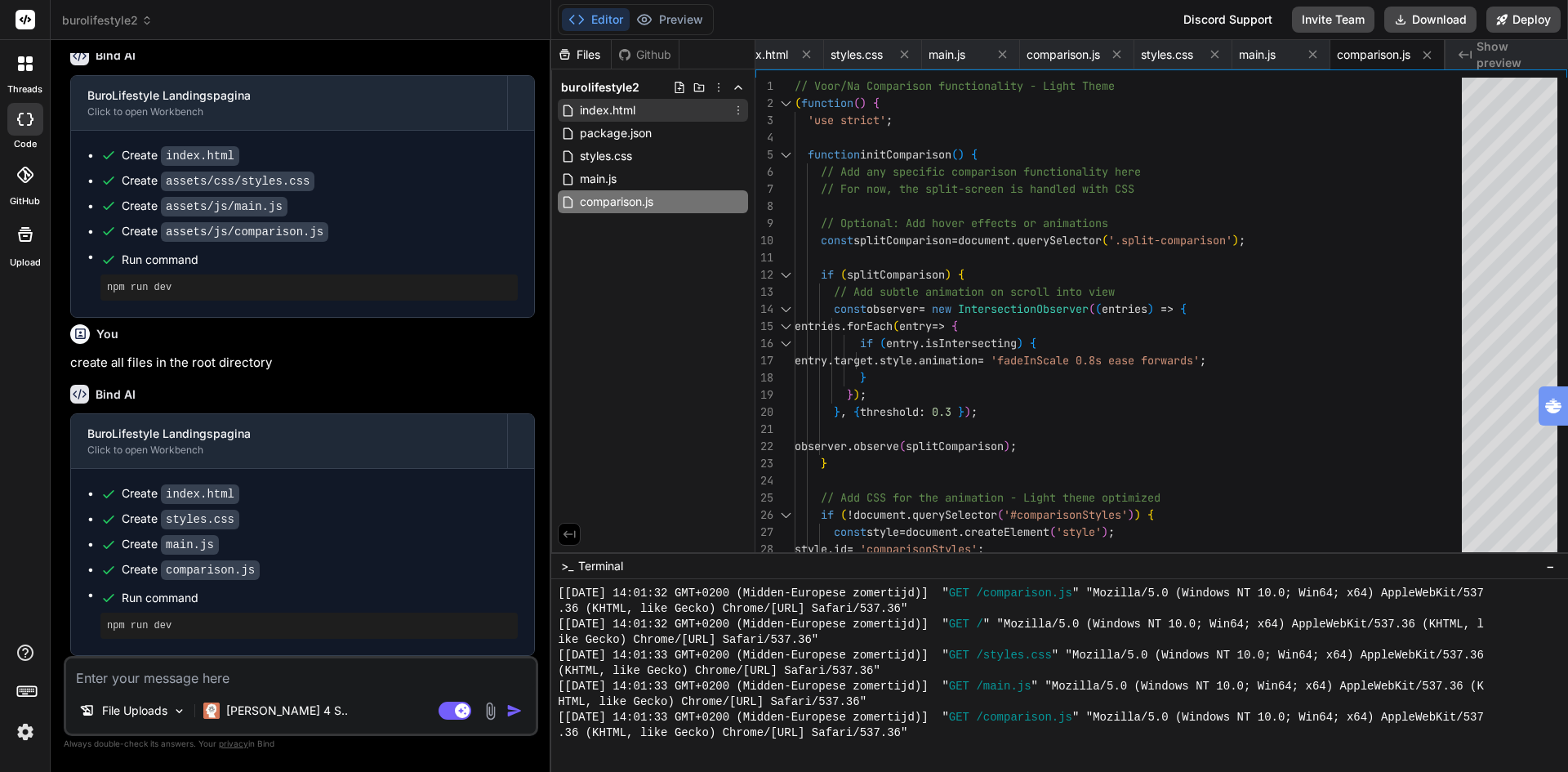
click at [617, 105] on span "index.html" at bounding box center [608, 110] width 59 height 20
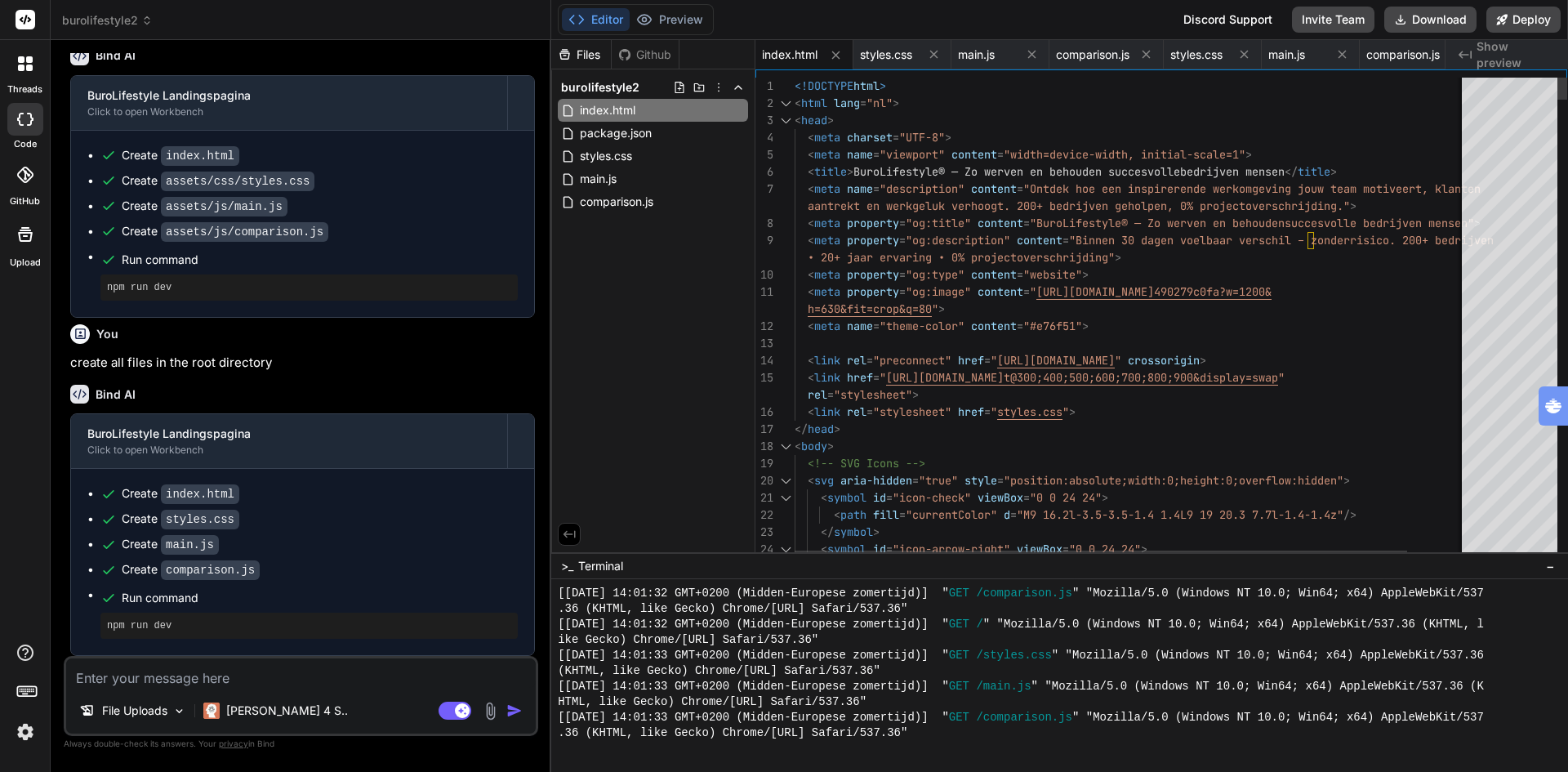
type textarea "<!DOCTYPE html> <html lang="nl"> <head> <meta charset="UTF-8"> <meta name="view…"
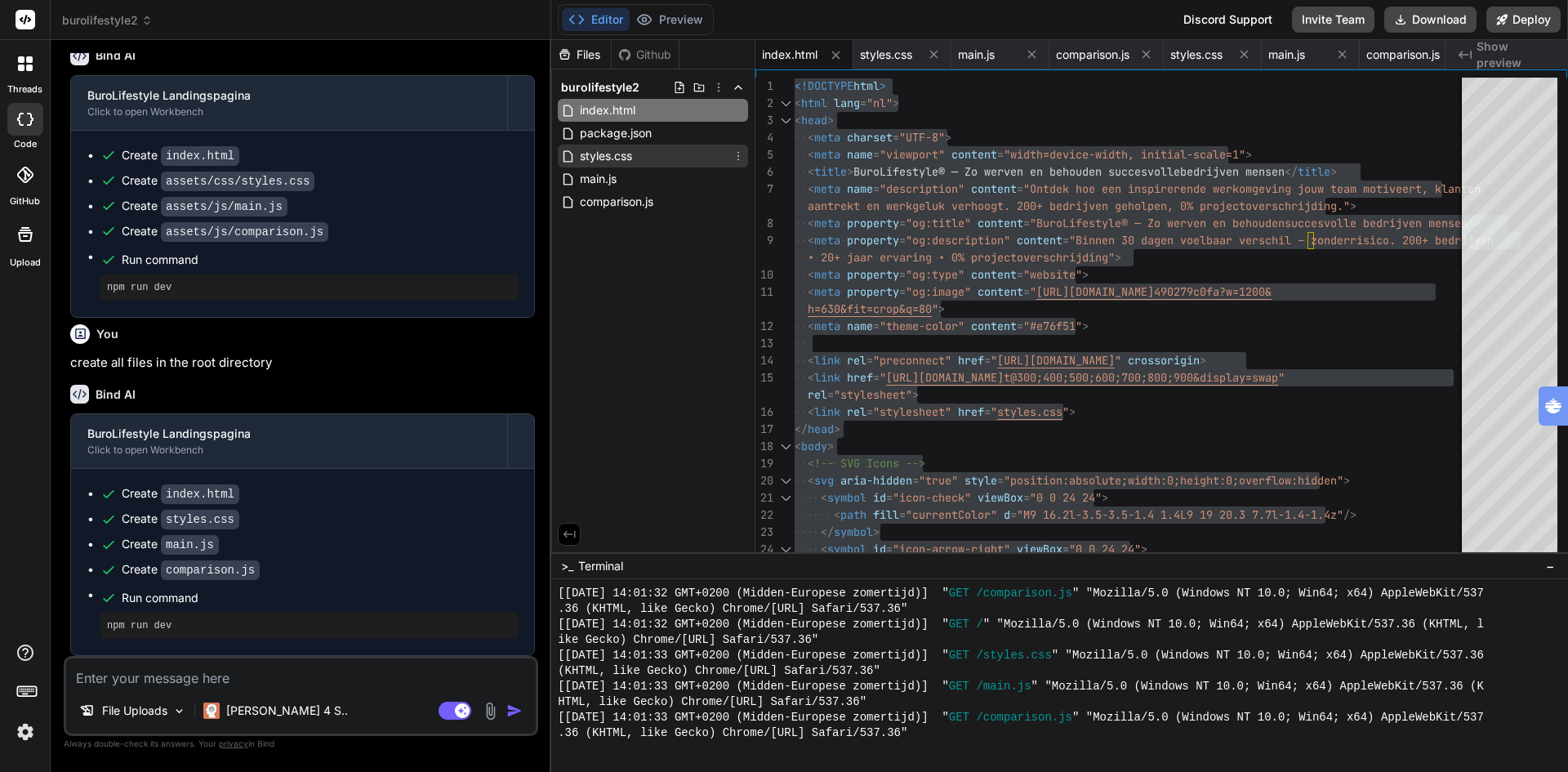
click at [622, 155] on span "styles.css" at bounding box center [606, 156] width 56 height 20
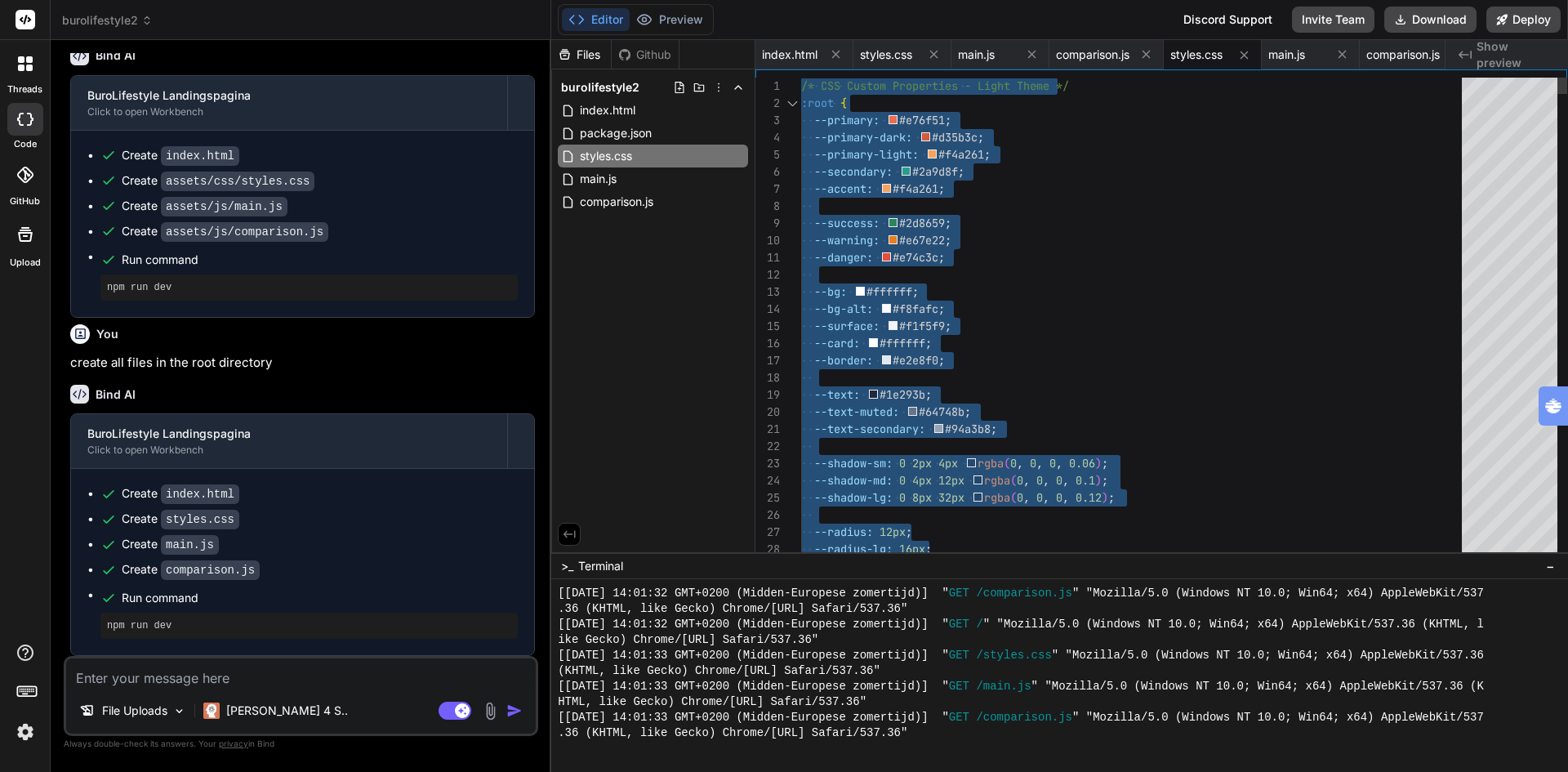
click at [618, 178] on span "main.js" at bounding box center [598, 178] width 40 height 20
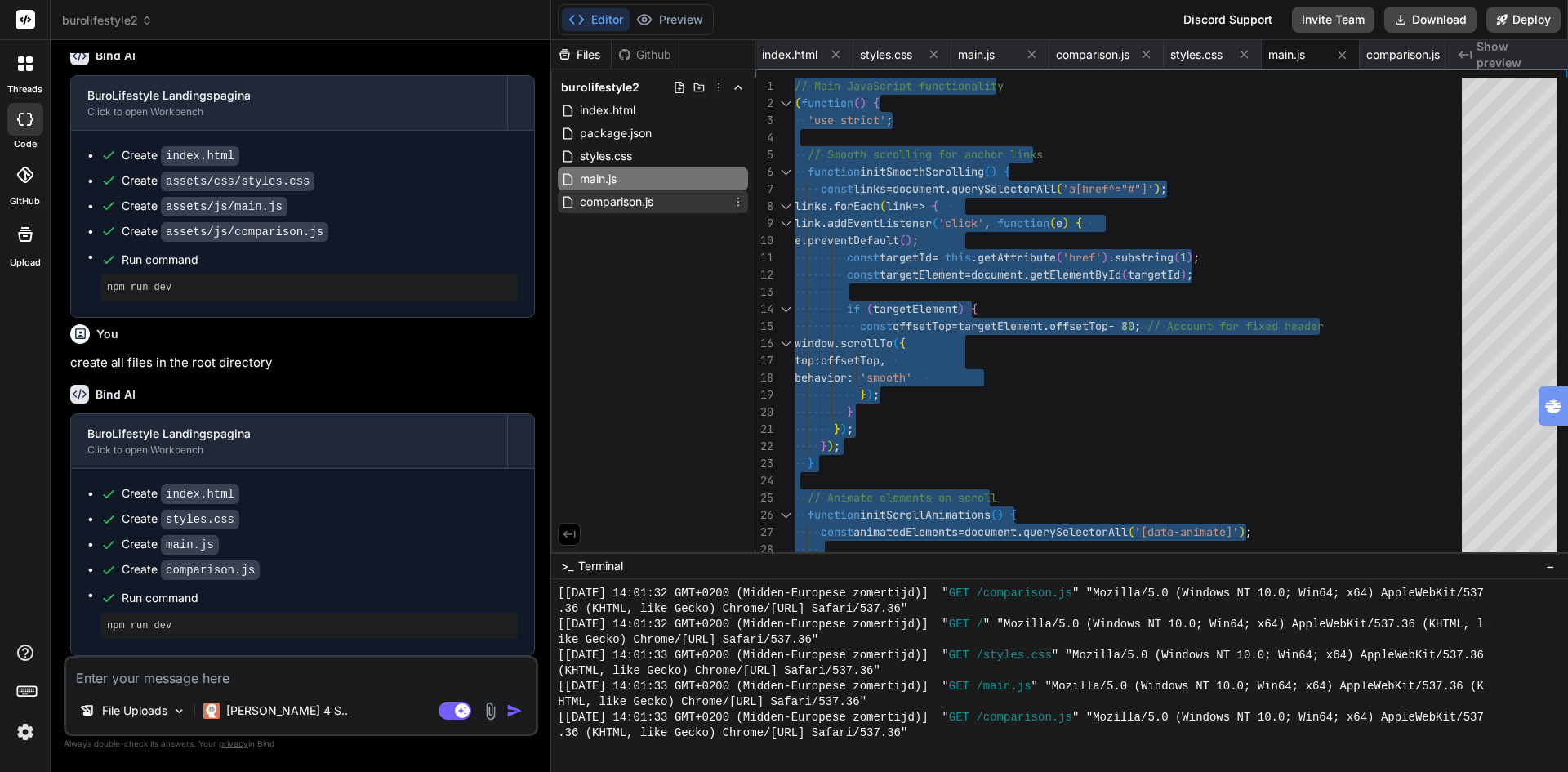
click at [636, 198] on span "comparison.js" at bounding box center [616, 201] width 77 height 20
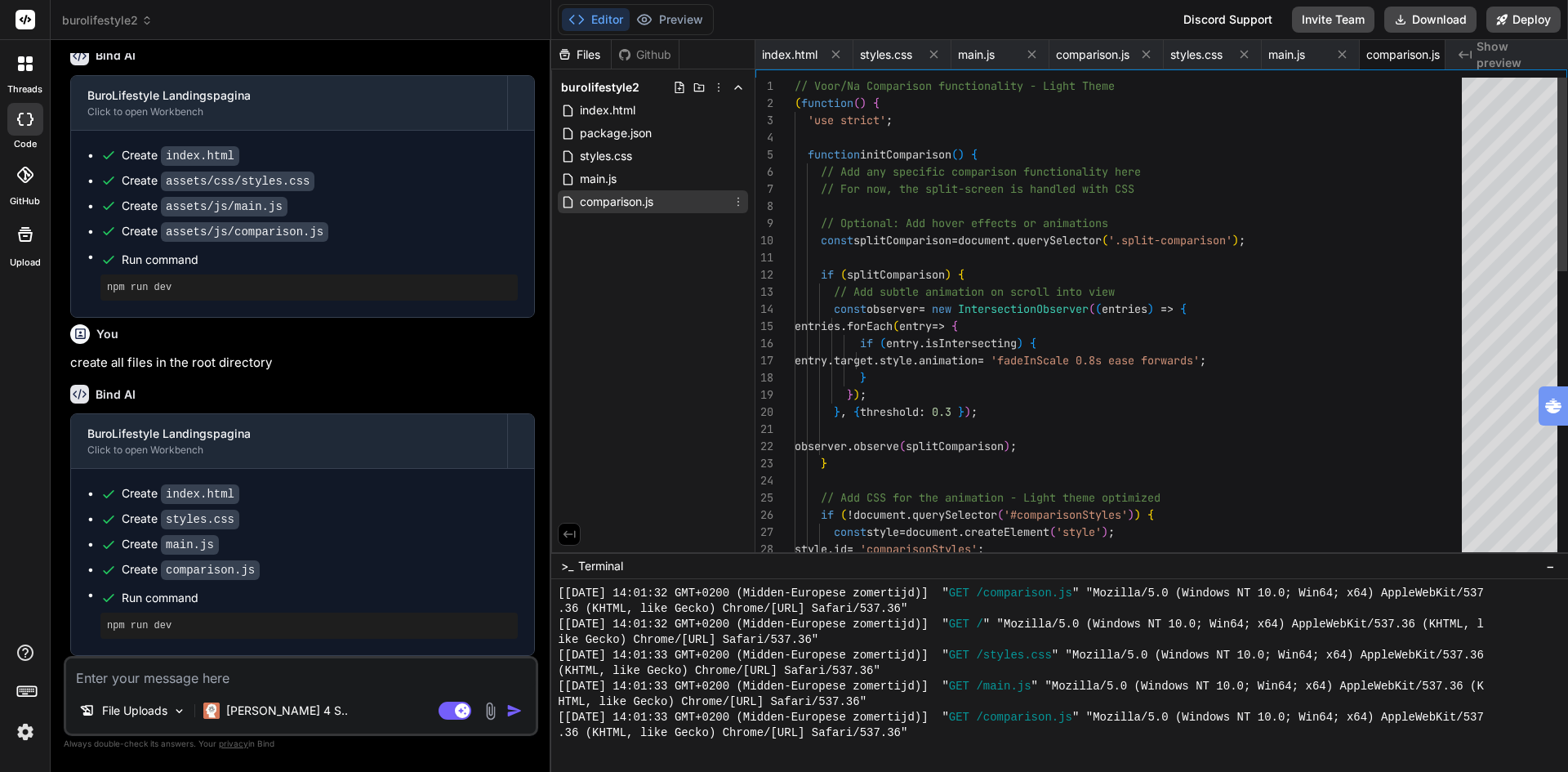
scroll to position [0, 34]
click at [1053, 333] on div "// Voor/Na Comparison functionality - Light Theme ( function ( ) { 'use strict'…" at bounding box center [1134, 677] width 677 height 1200
type textarea "// Voor/Na Comparison functionality - Light Theme (function() { 'use strict'; f…"
